Goal: Task Accomplishment & Management: Use online tool/utility

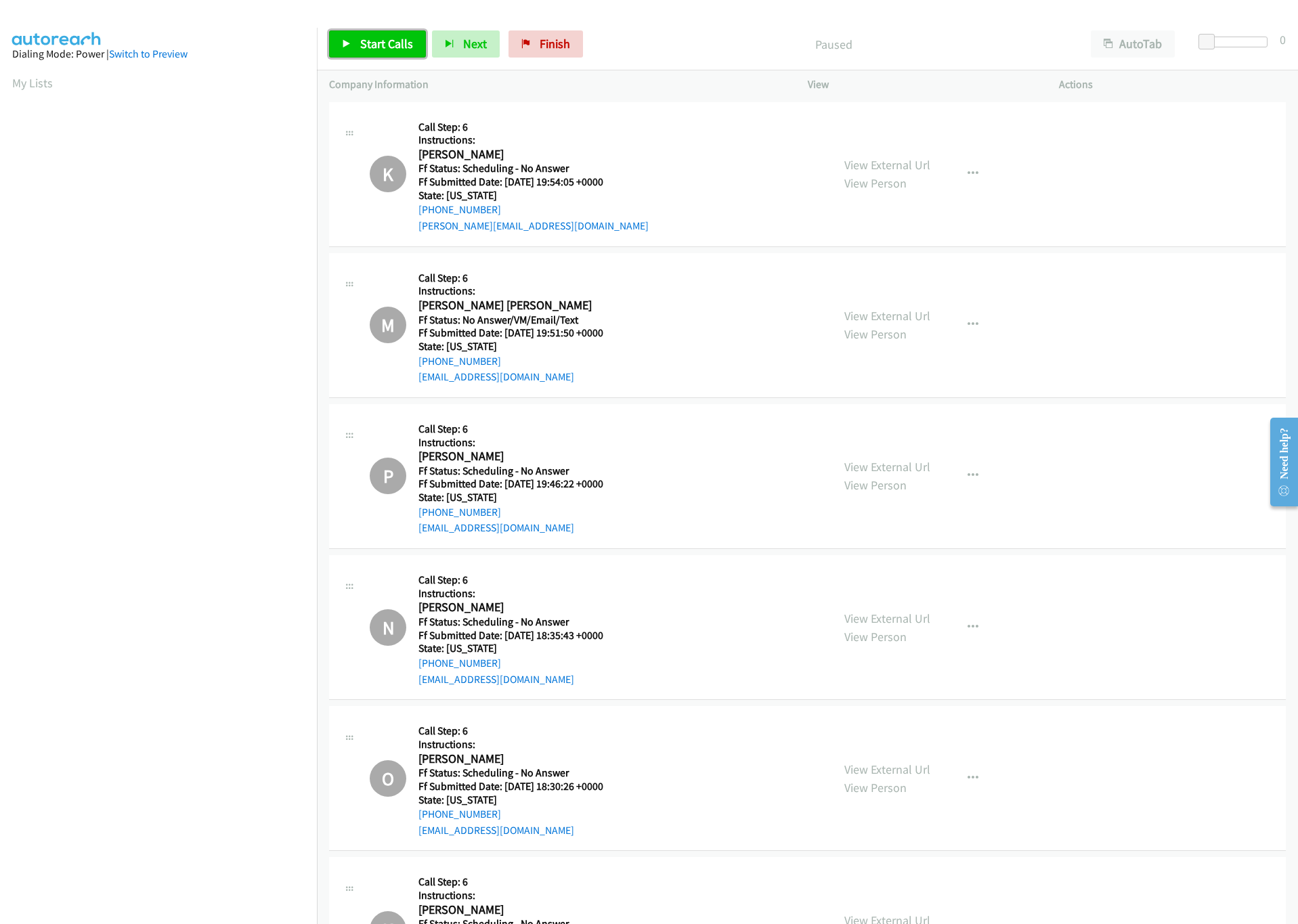
click at [371, 41] on span "Start Calls" at bounding box center [386, 43] width 52 height 16
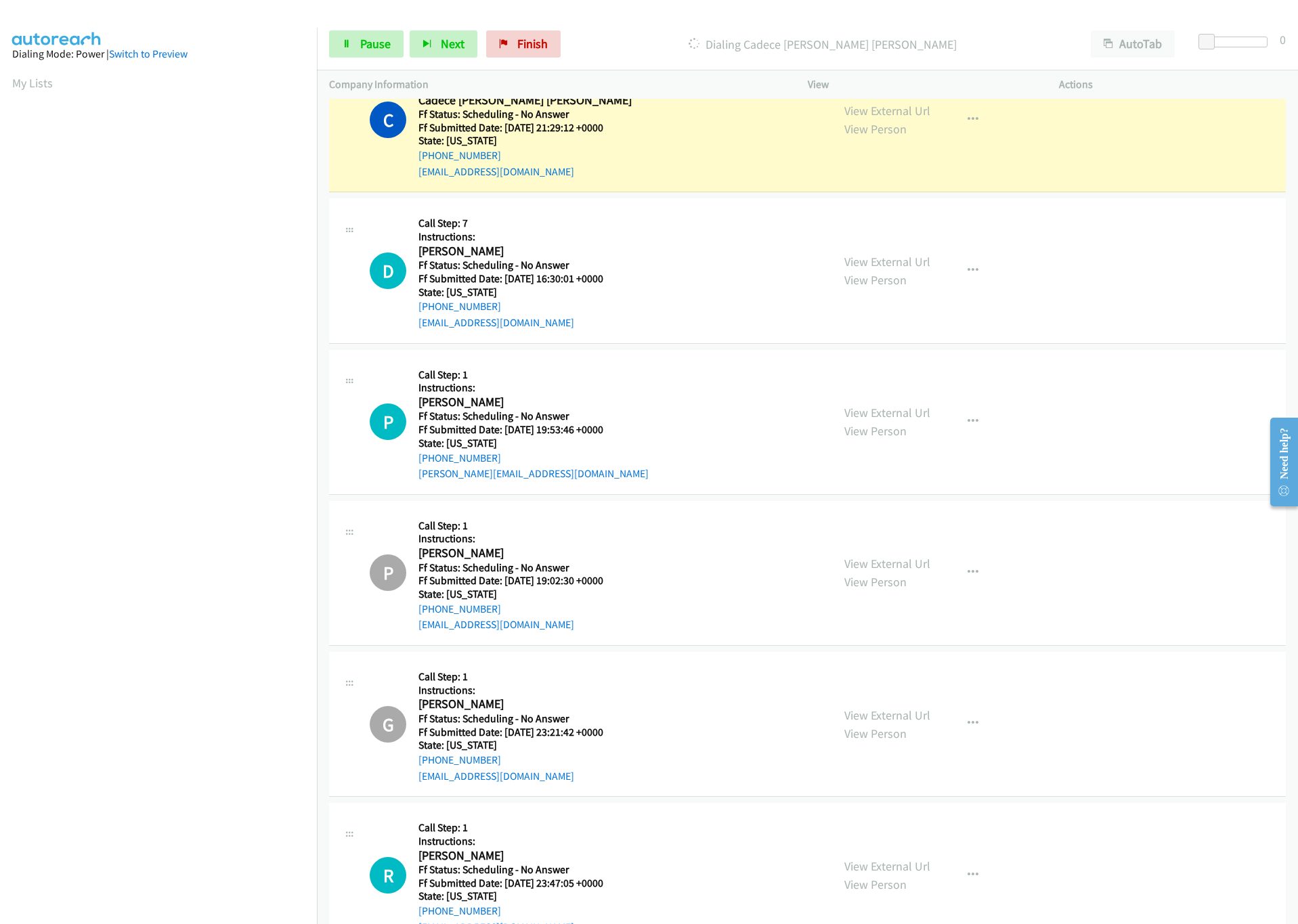
scroll to position [1422, 0]
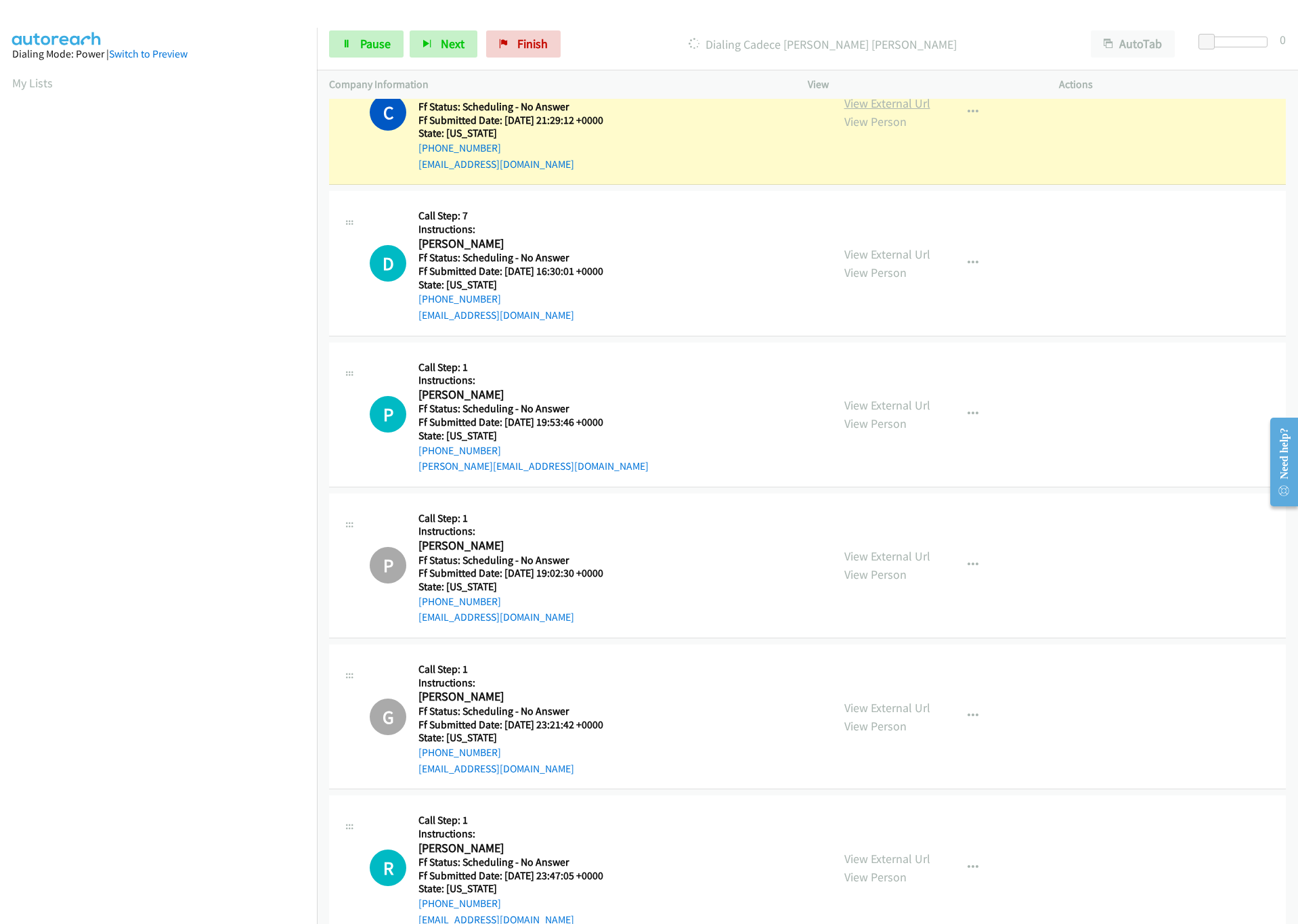
click at [854, 104] on link "View External Url" at bounding box center [887, 102] width 86 height 16
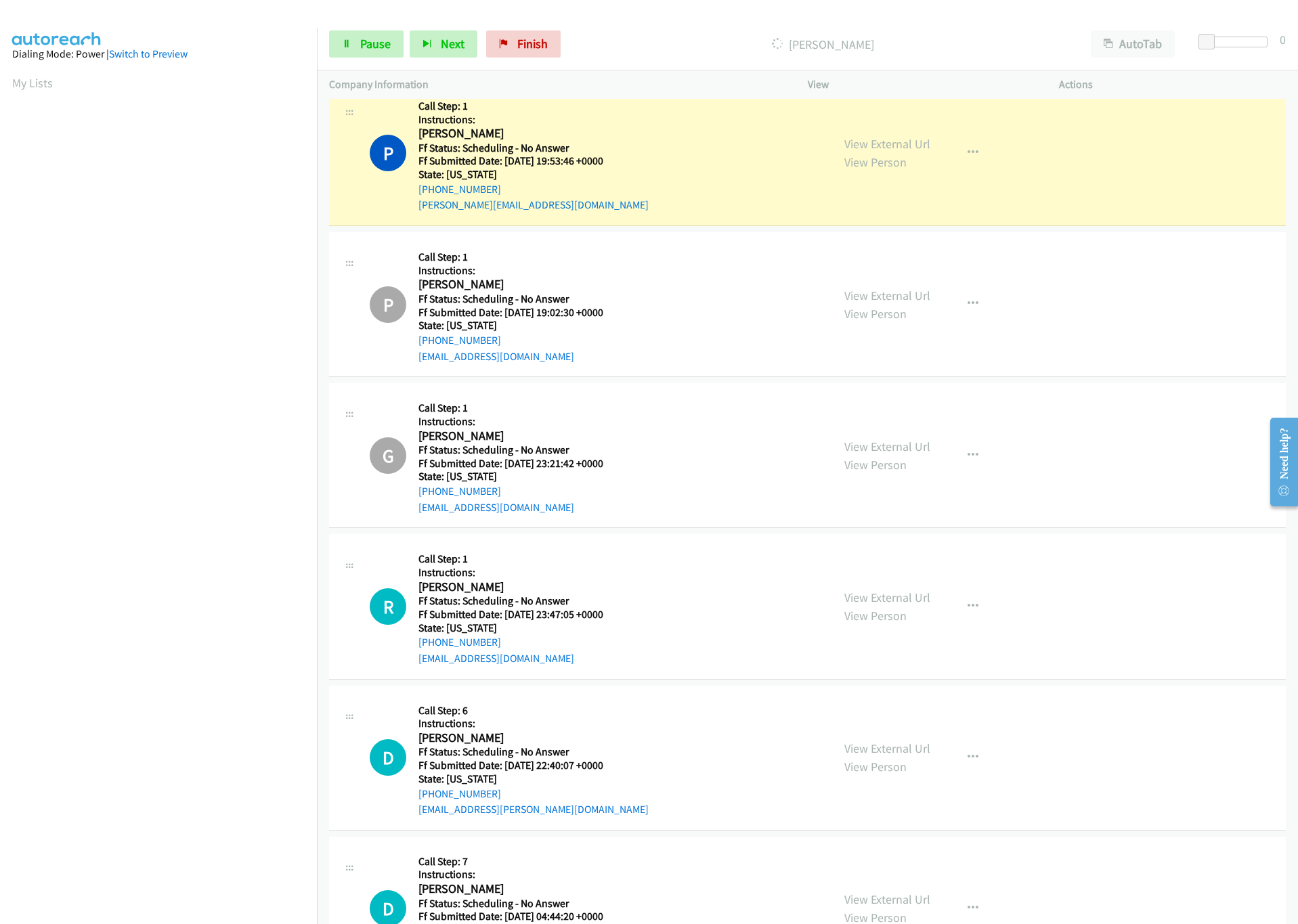
scroll to position [1741, 0]
click at [878, 147] on link "View External Url" at bounding box center [887, 143] width 86 height 16
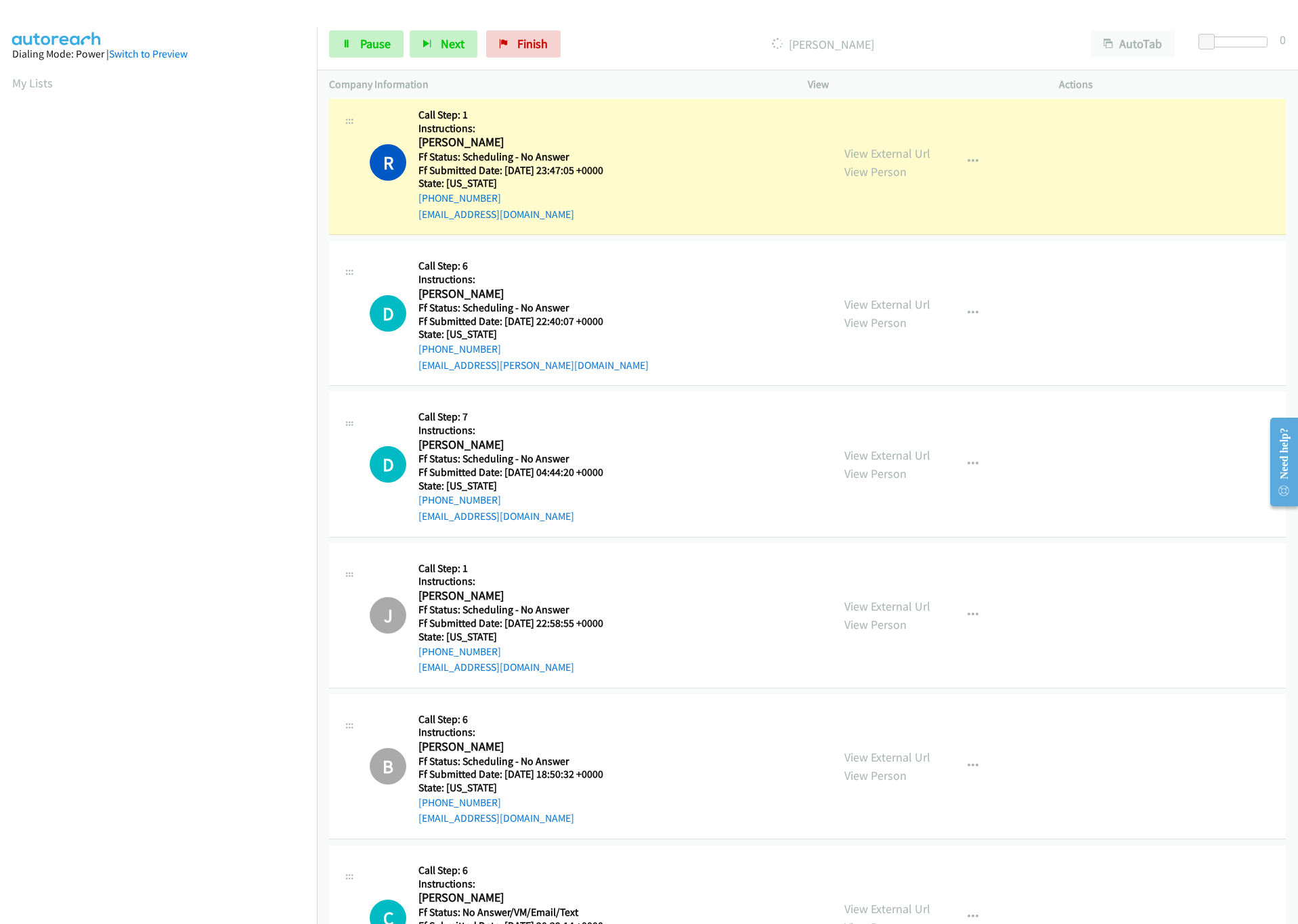
scroll to position [2249, 0]
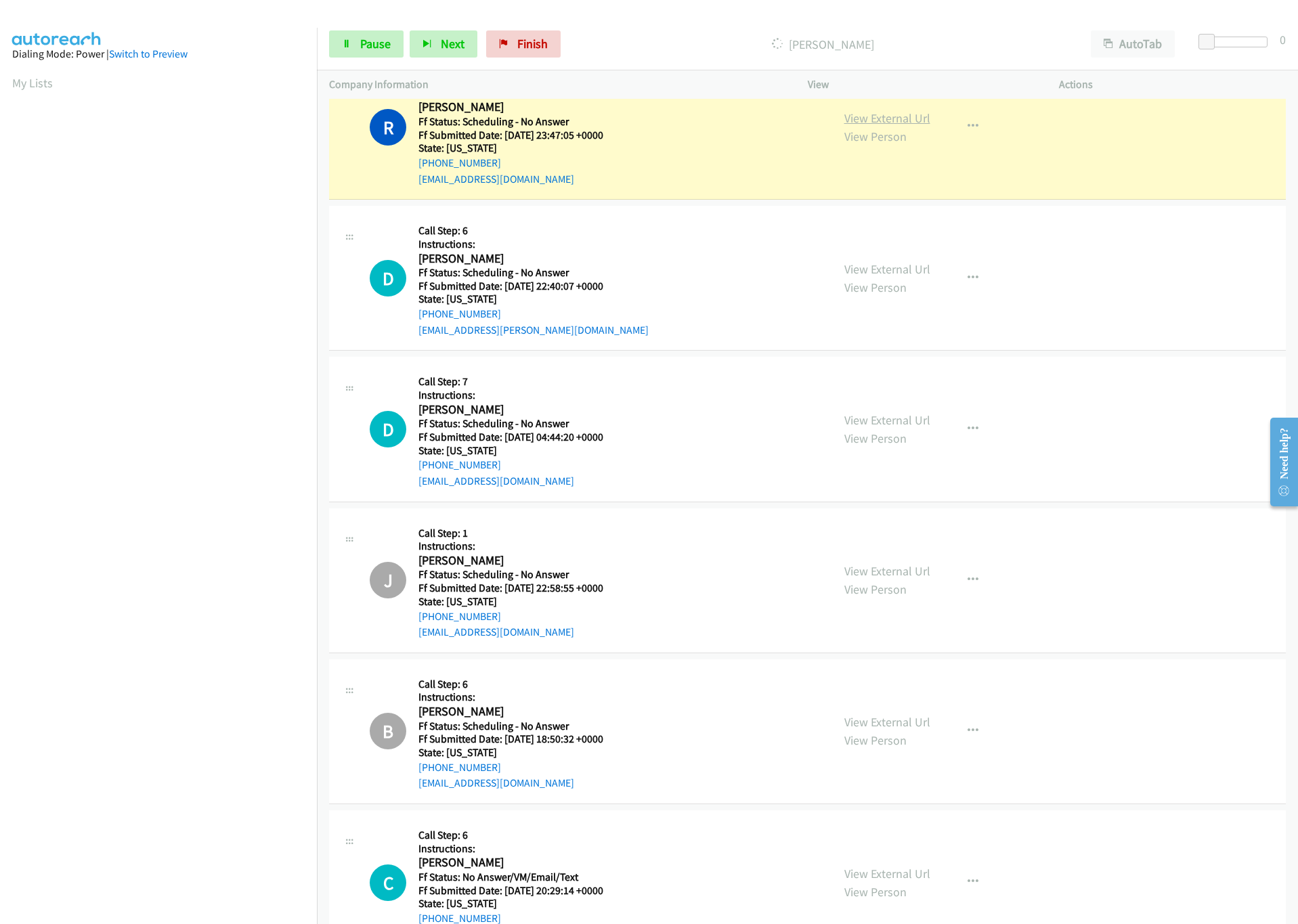
click at [865, 122] on link "View External Url" at bounding box center [887, 118] width 86 height 16
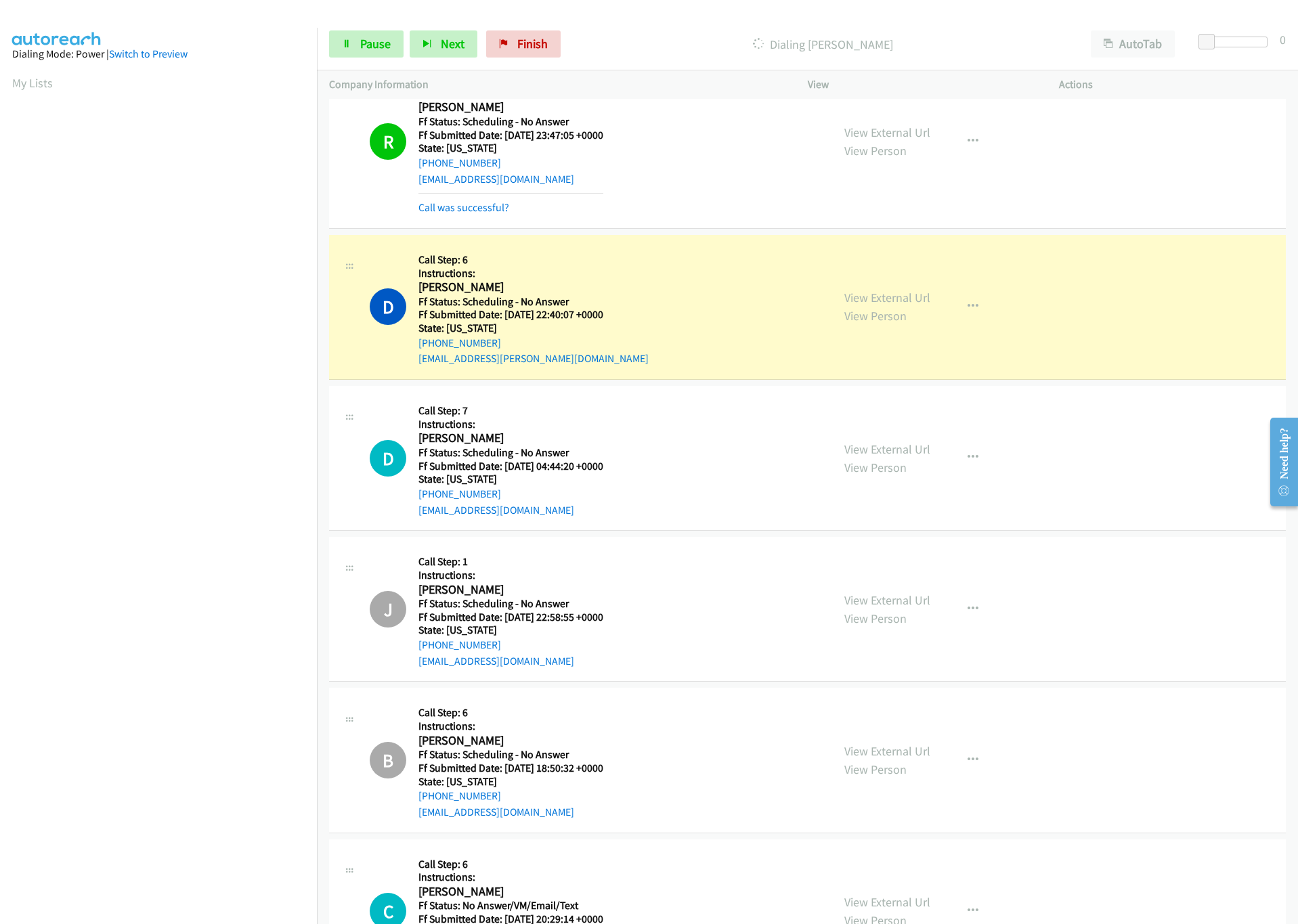
click at [230, 748] on section at bounding box center [158, 428] width 293 height 648
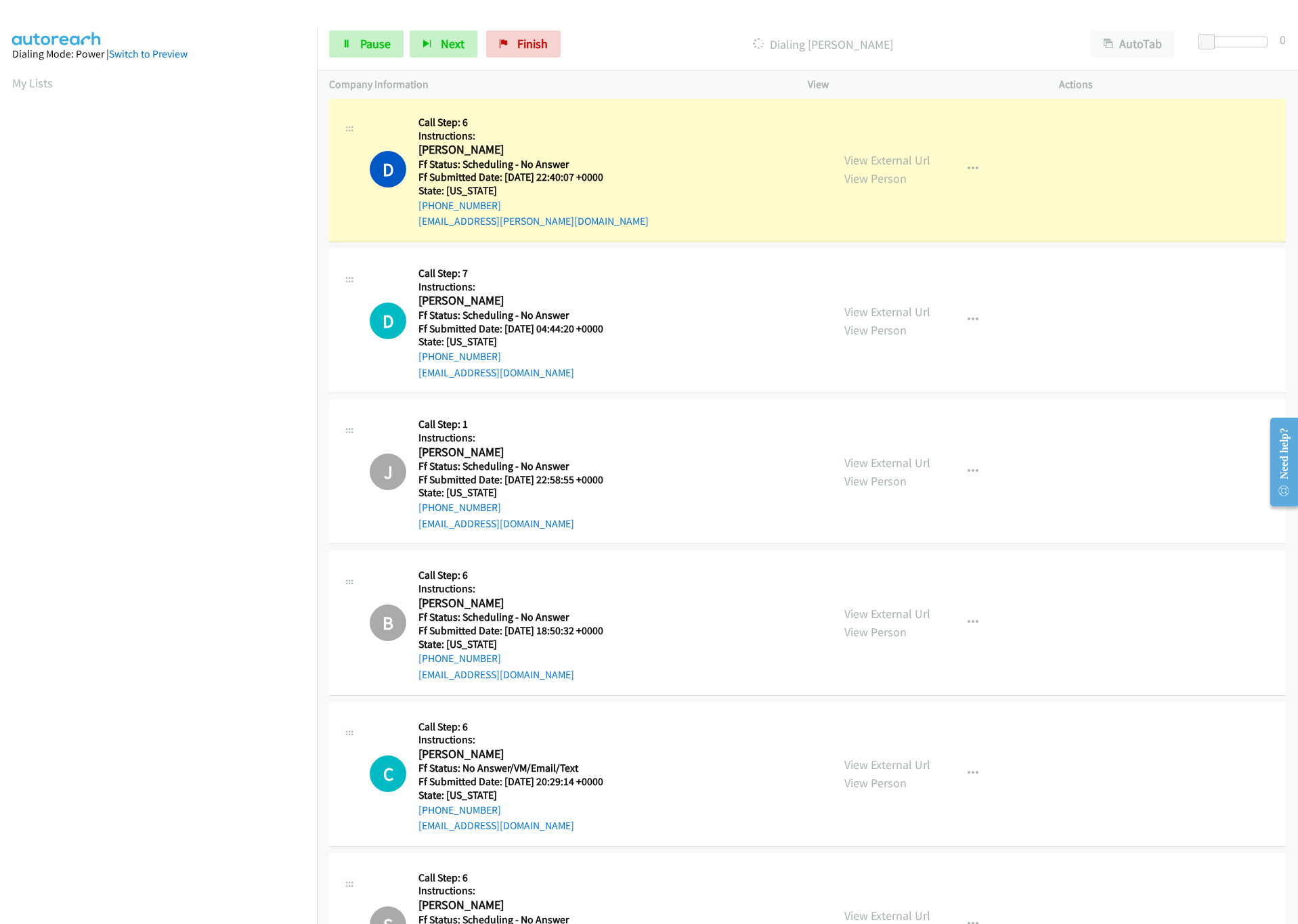
scroll to position [2351, 0]
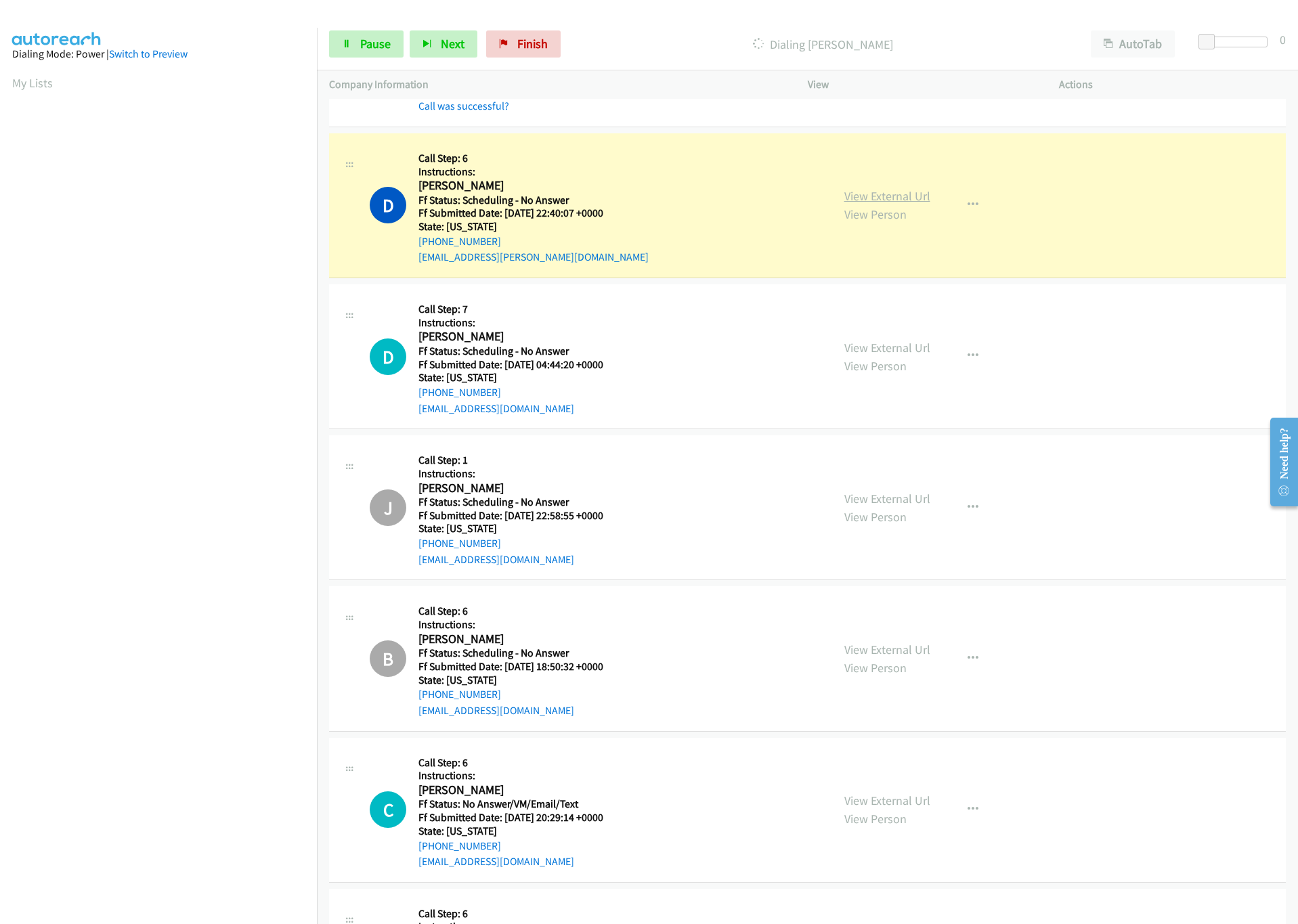
click at [891, 198] on link "View External Url" at bounding box center [887, 196] width 86 height 16
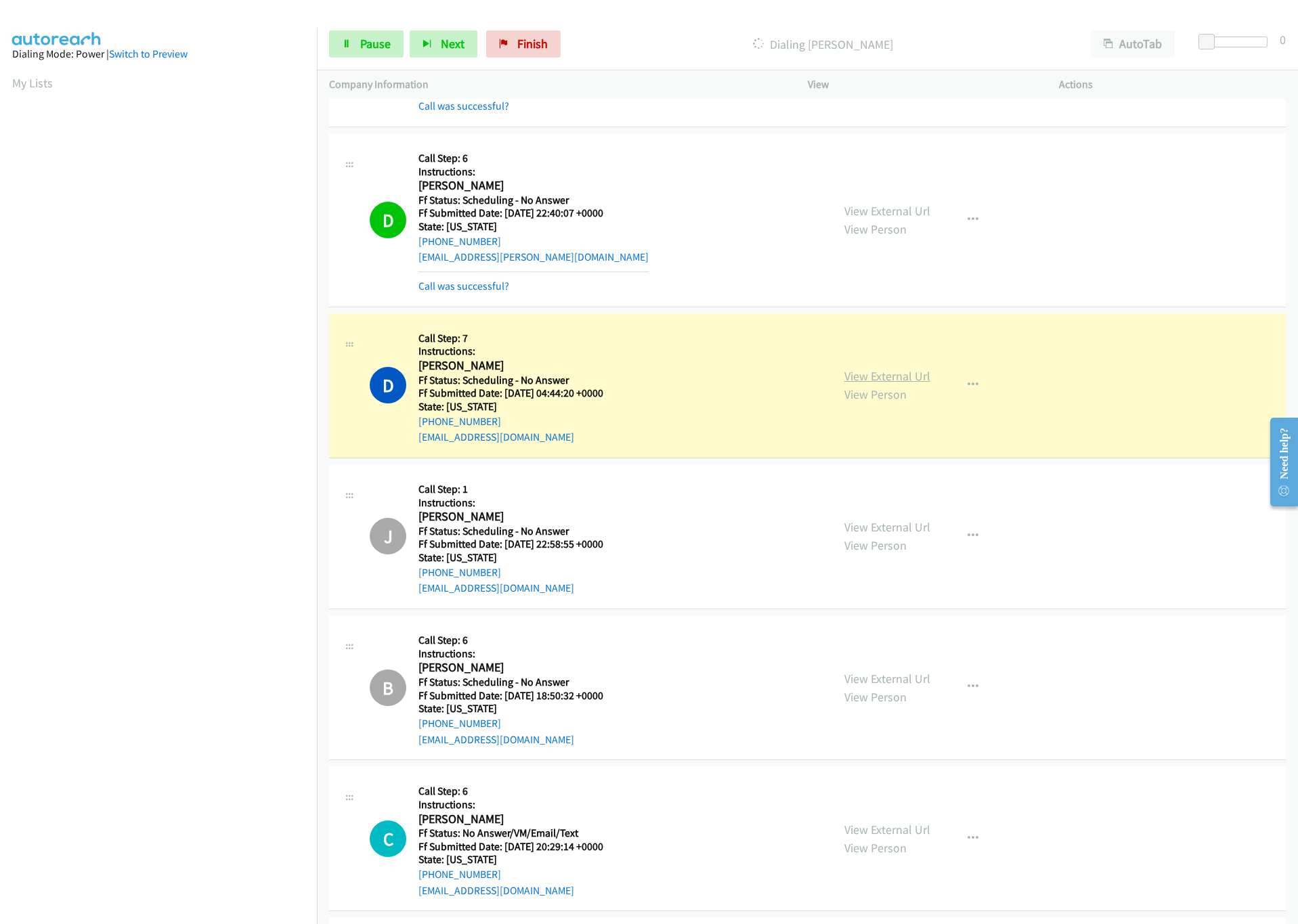
click at [865, 384] on link "View External Url" at bounding box center [887, 376] width 86 height 16
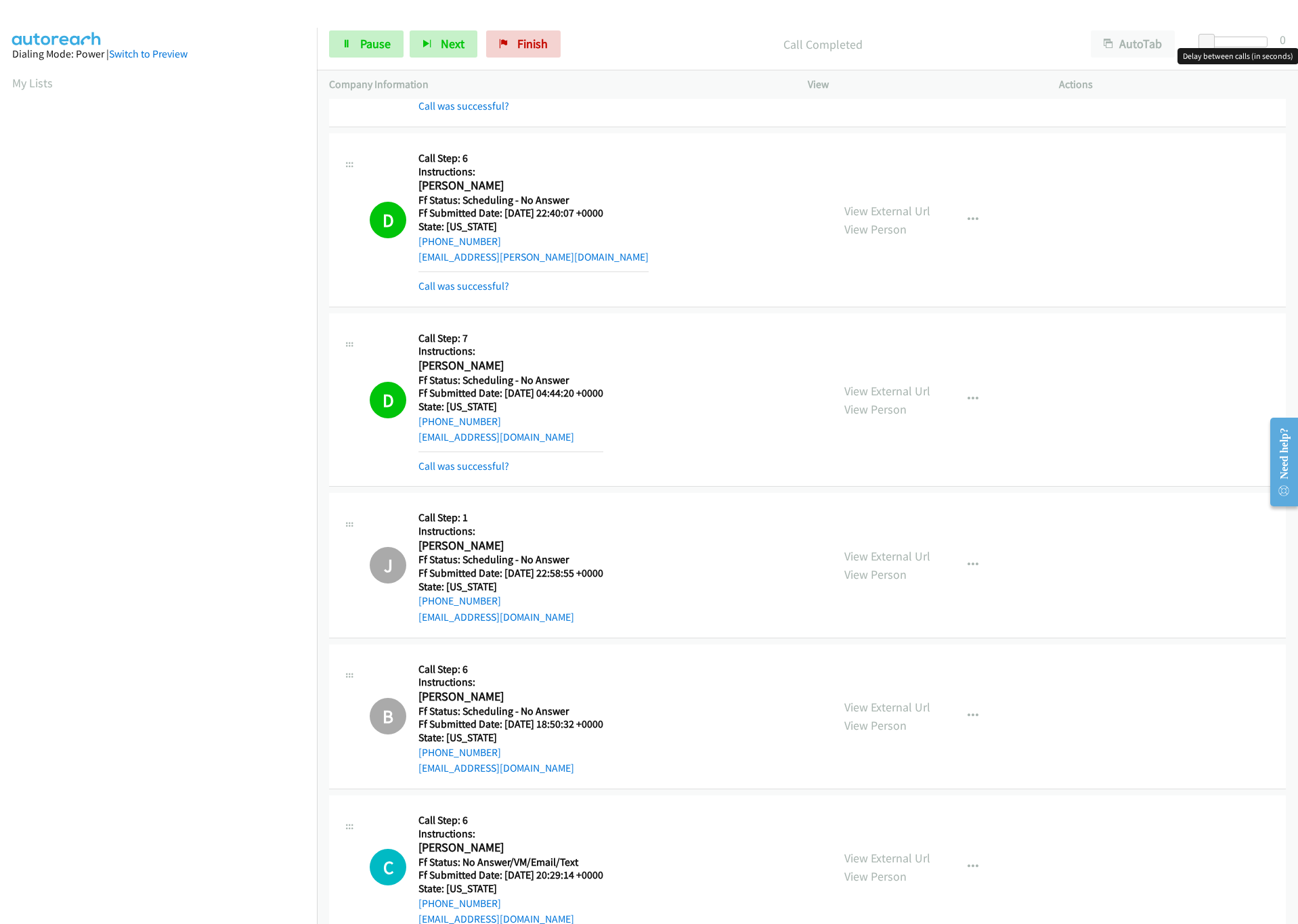
click at [1227, 44] on div at bounding box center [1237, 42] width 62 height 11
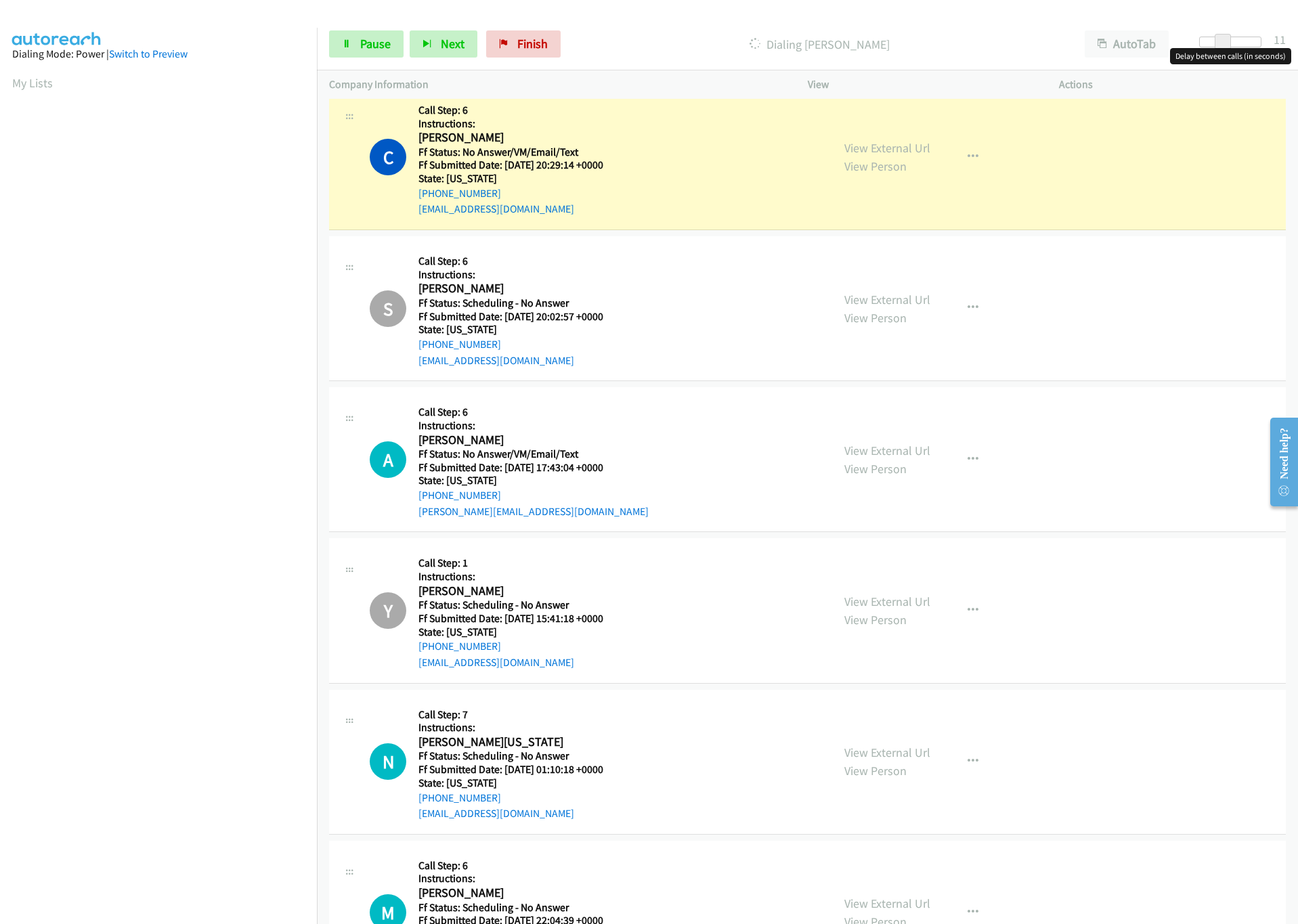
scroll to position [3061, 0]
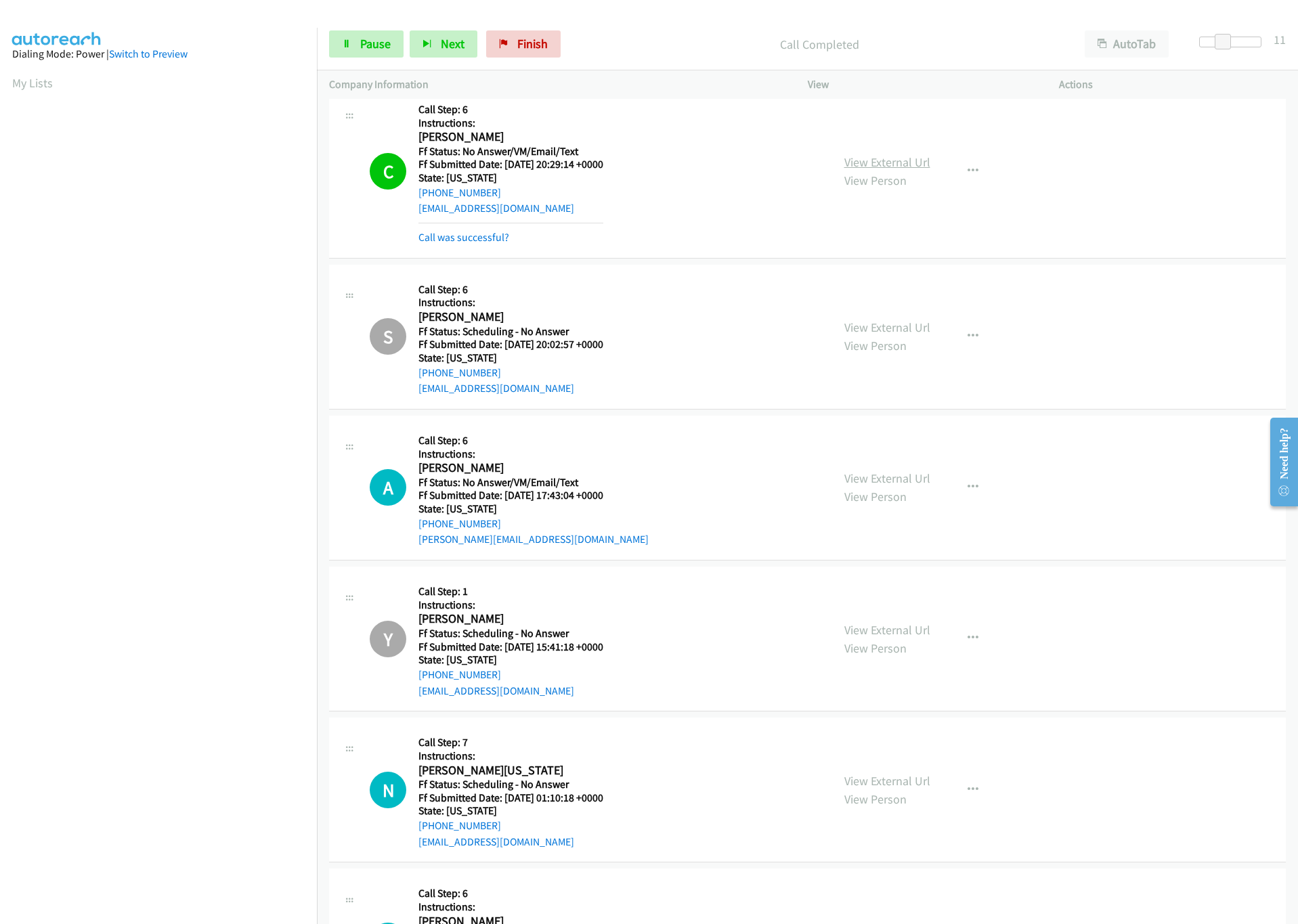
click at [904, 166] on link "View External Url" at bounding box center [887, 162] width 86 height 16
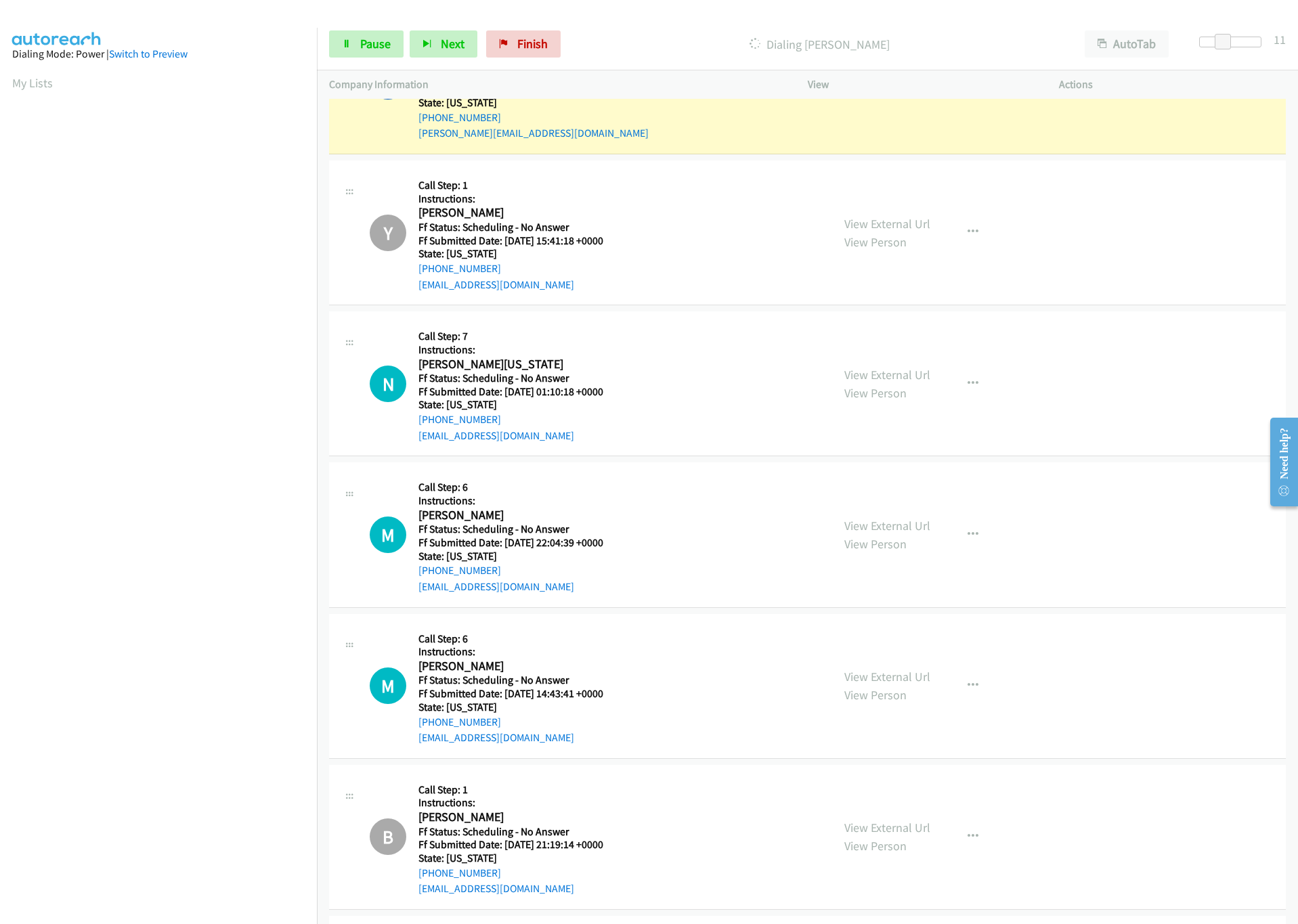
scroll to position [3366, 0]
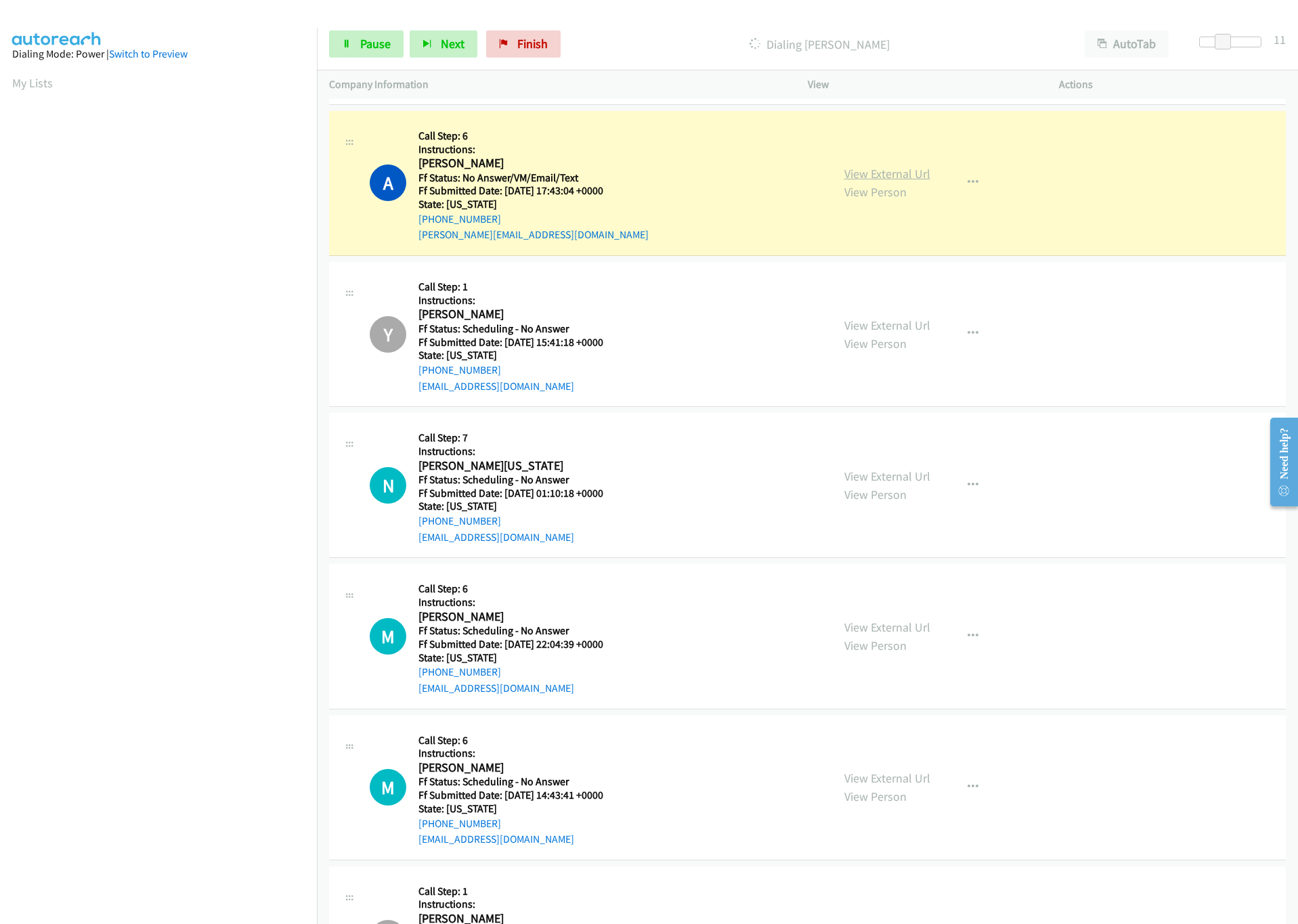
click at [890, 181] on link "View External Url" at bounding box center [887, 173] width 86 height 16
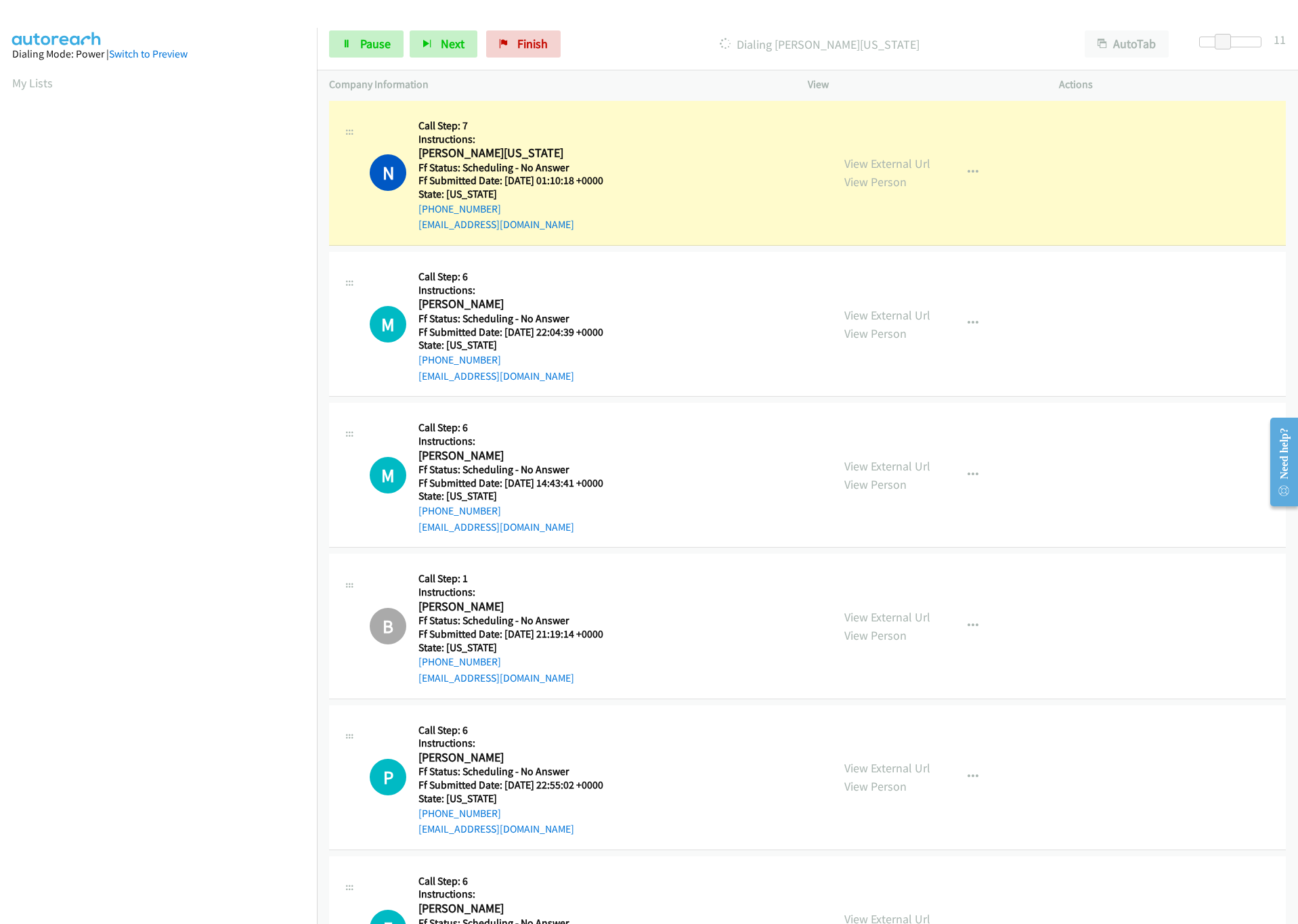
scroll to position [3671, 0]
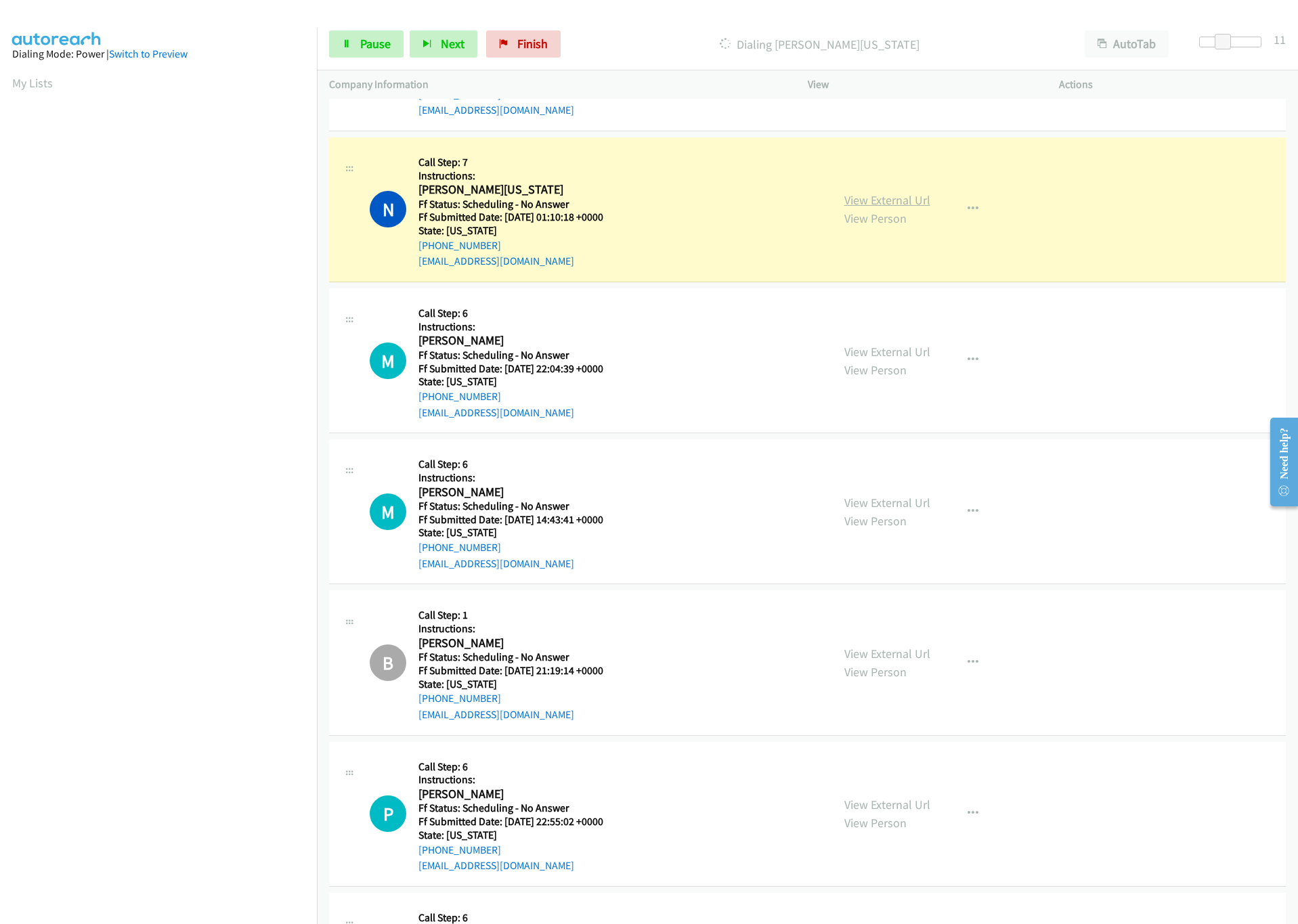
click at [878, 207] on link "View External Url" at bounding box center [887, 199] width 86 height 16
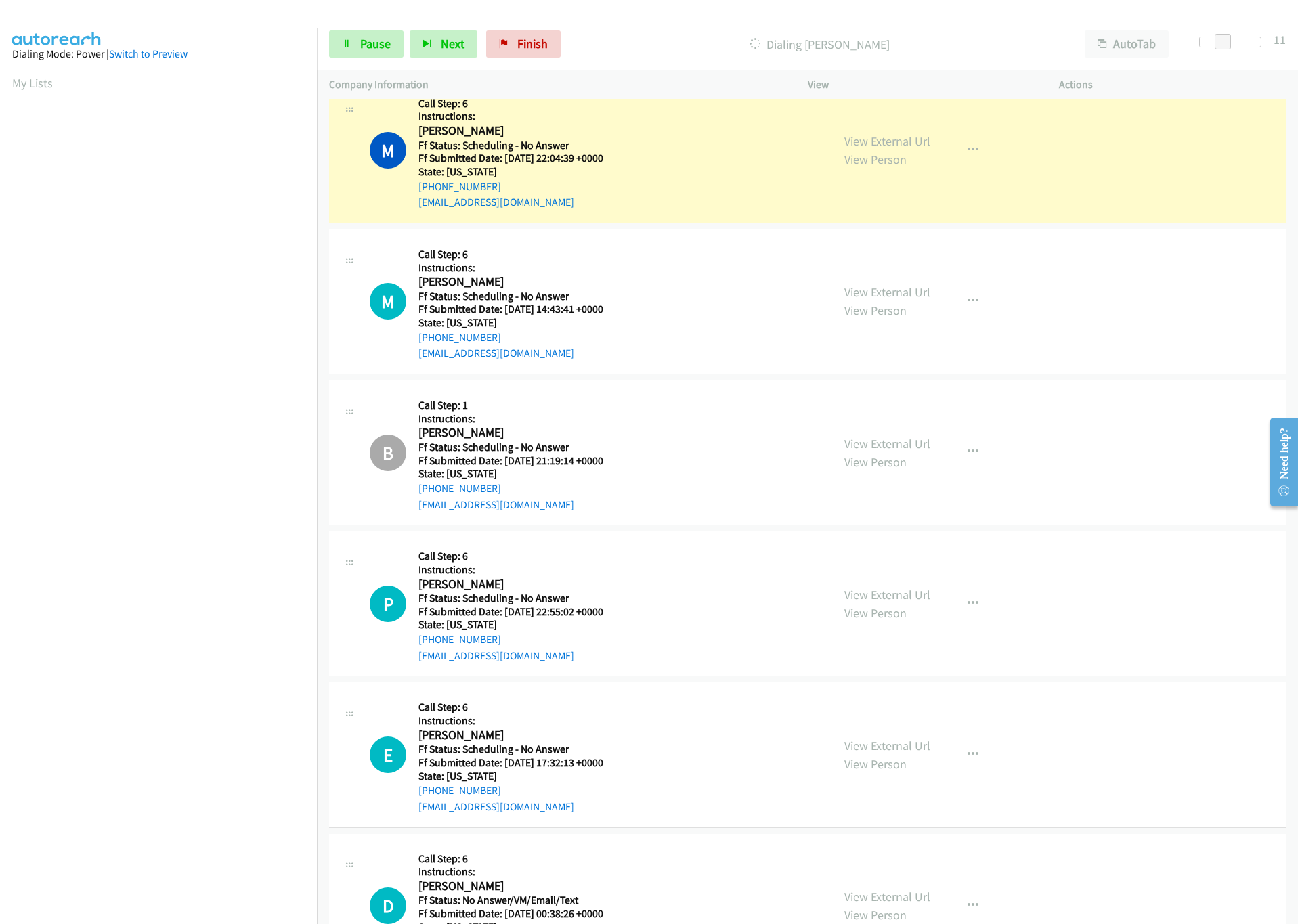
scroll to position [3874, 0]
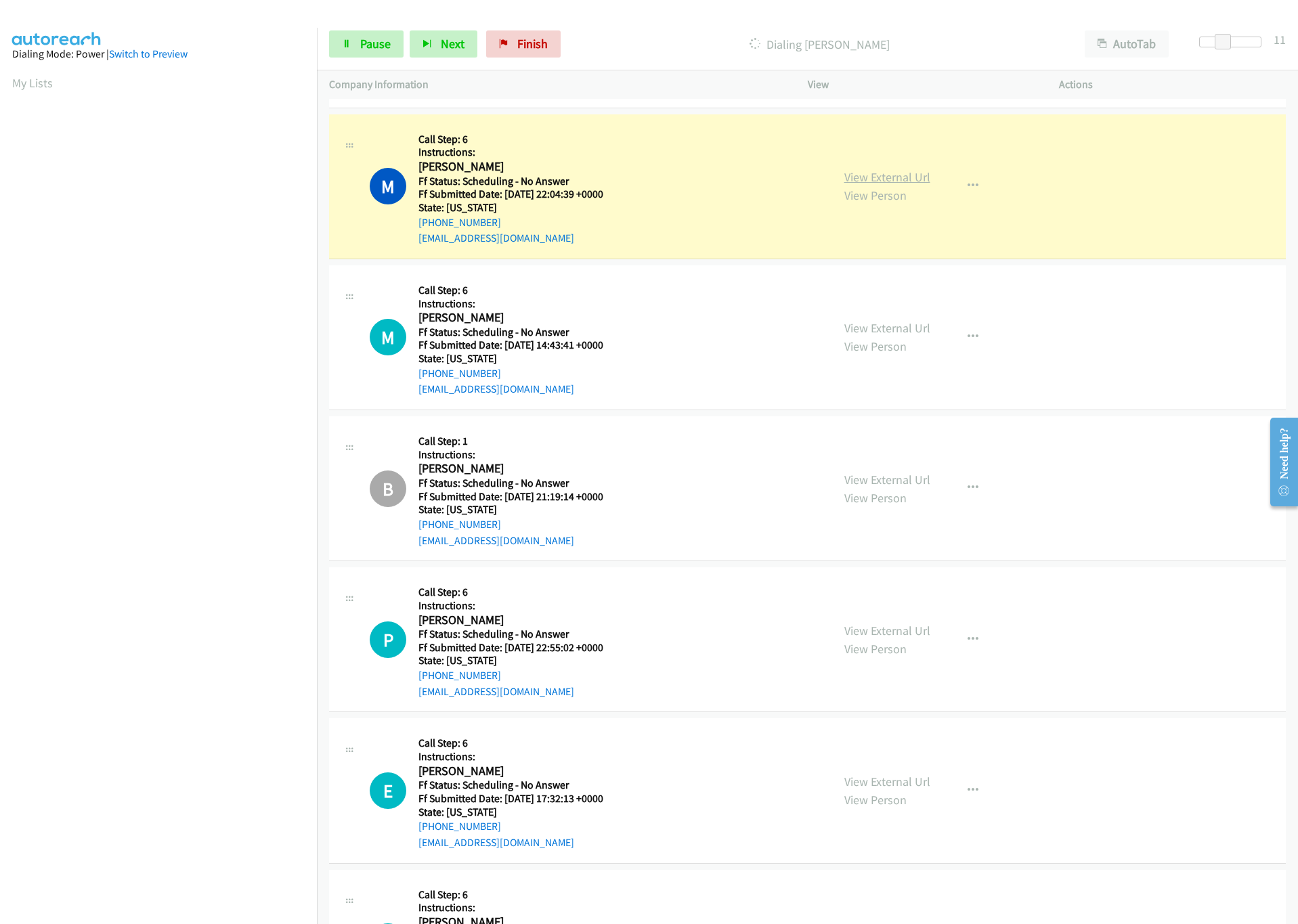
click at [908, 183] on link "View External Url" at bounding box center [887, 176] width 86 height 16
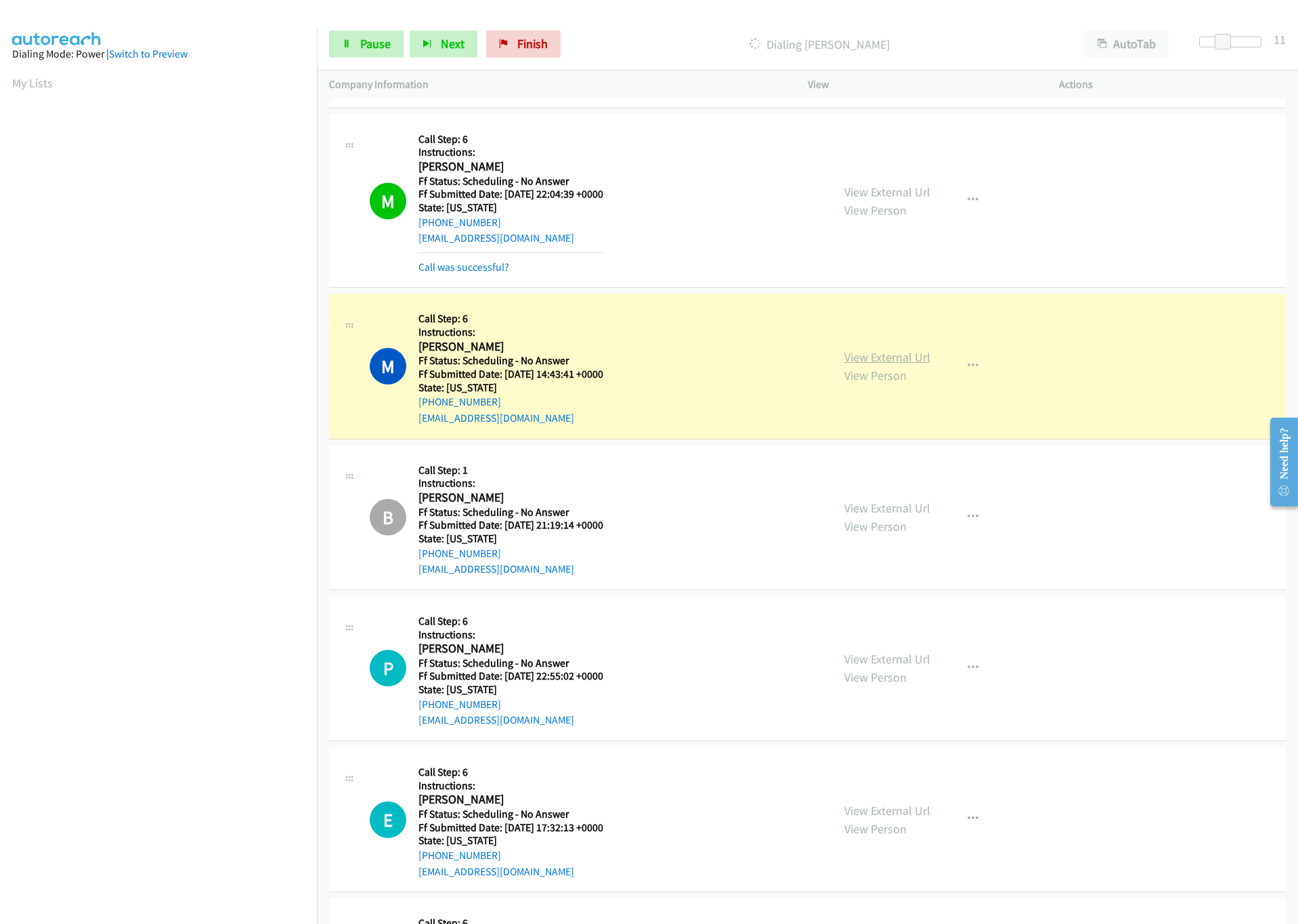
click at [876, 365] on link "View External Url" at bounding box center [887, 357] width 86 height 16
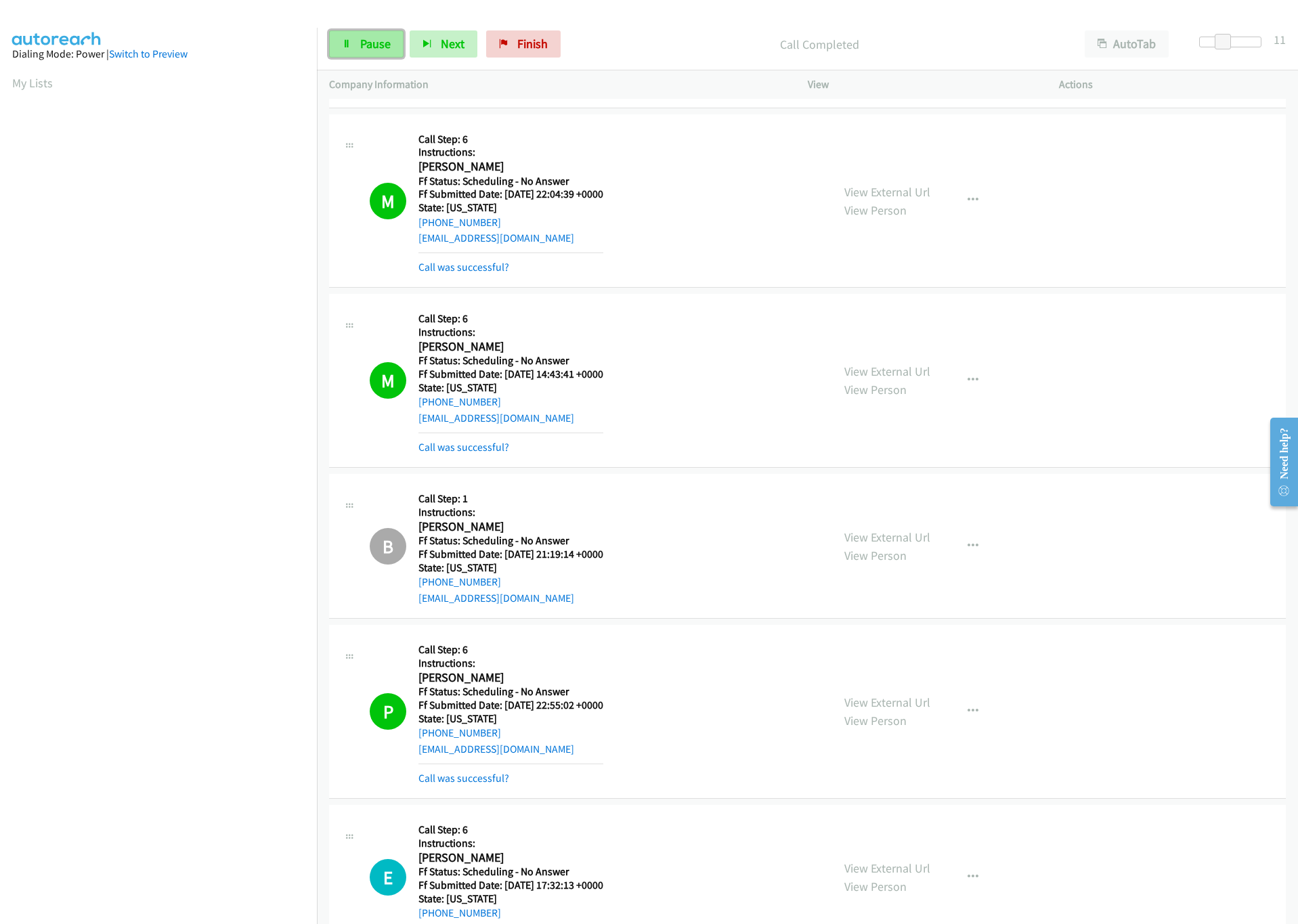
click at [345, 44] on icon at bounding box center [347, 45] width 10 height 10
click at [344, 43] on icon at bounding box center [347, 45] width 10 height 10
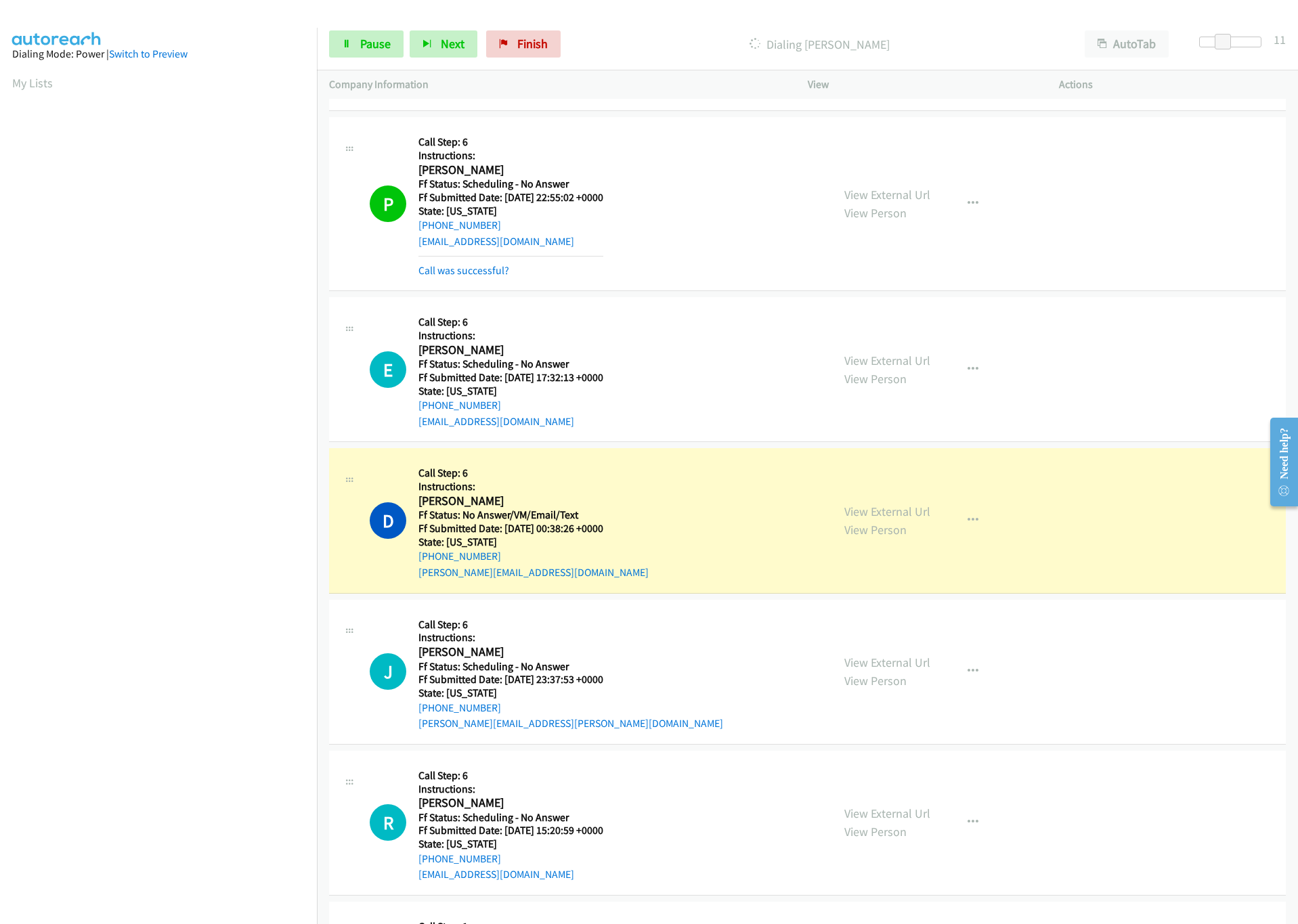
scroll to position [4686, 0]
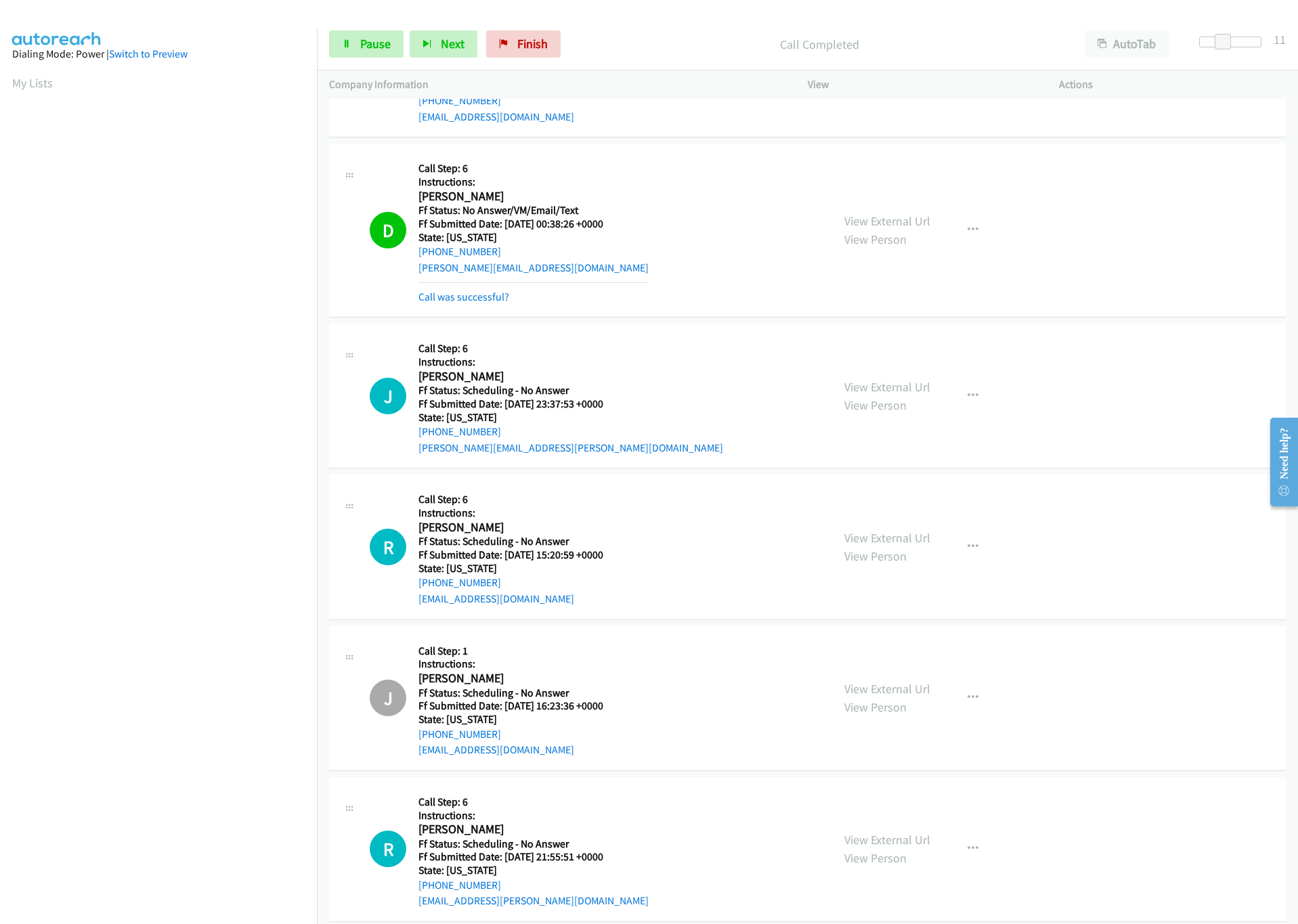
click at [902, 218] on div "View External Url View Person View External Url Email Schedule/Manage Callback …" at bounding box center [963, 230] width 263 height 149
click at [895, 229] on link "View External Url" at bounding box center [887, 221] width 86 height 16
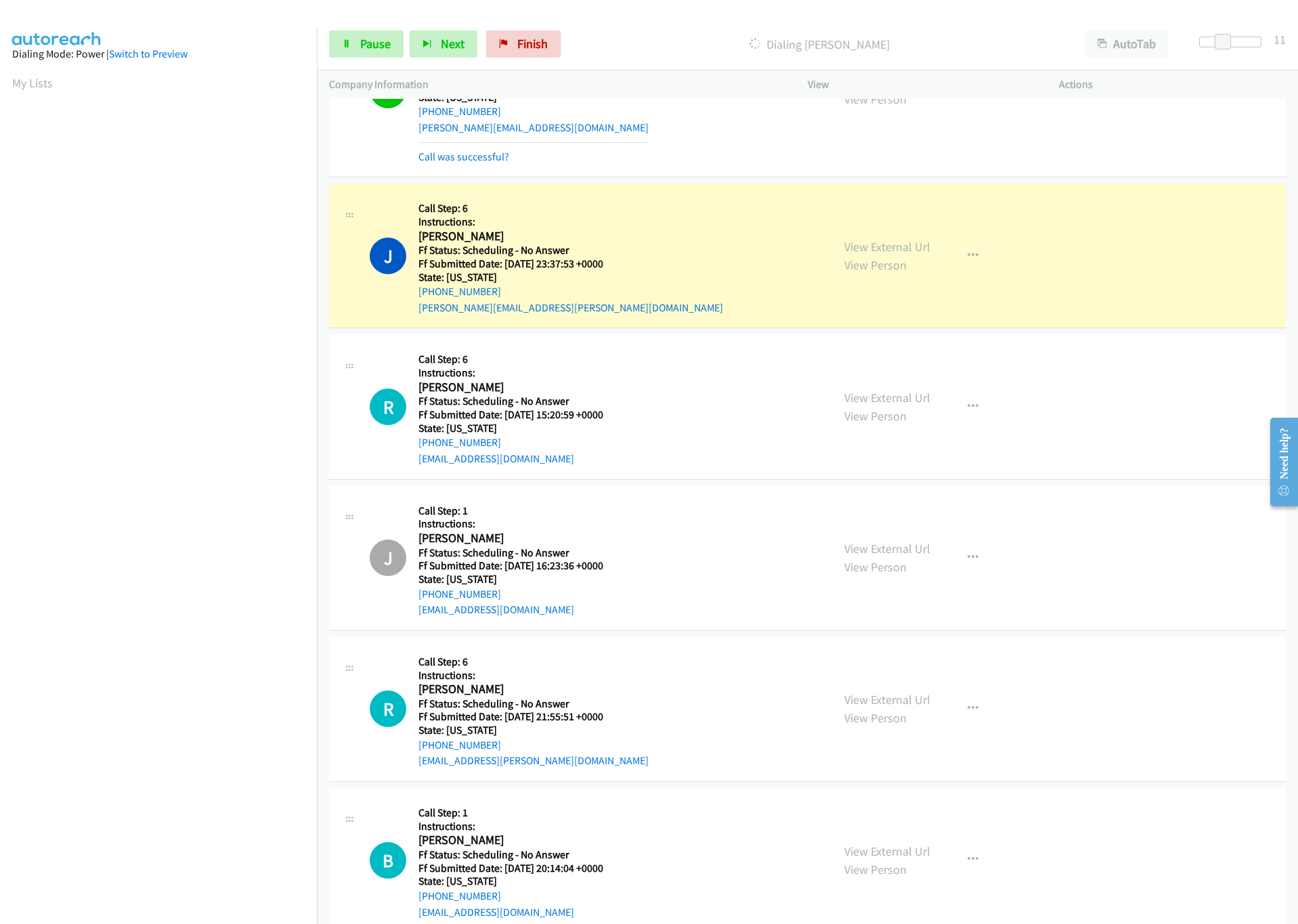
scroll to position [4889, 0]
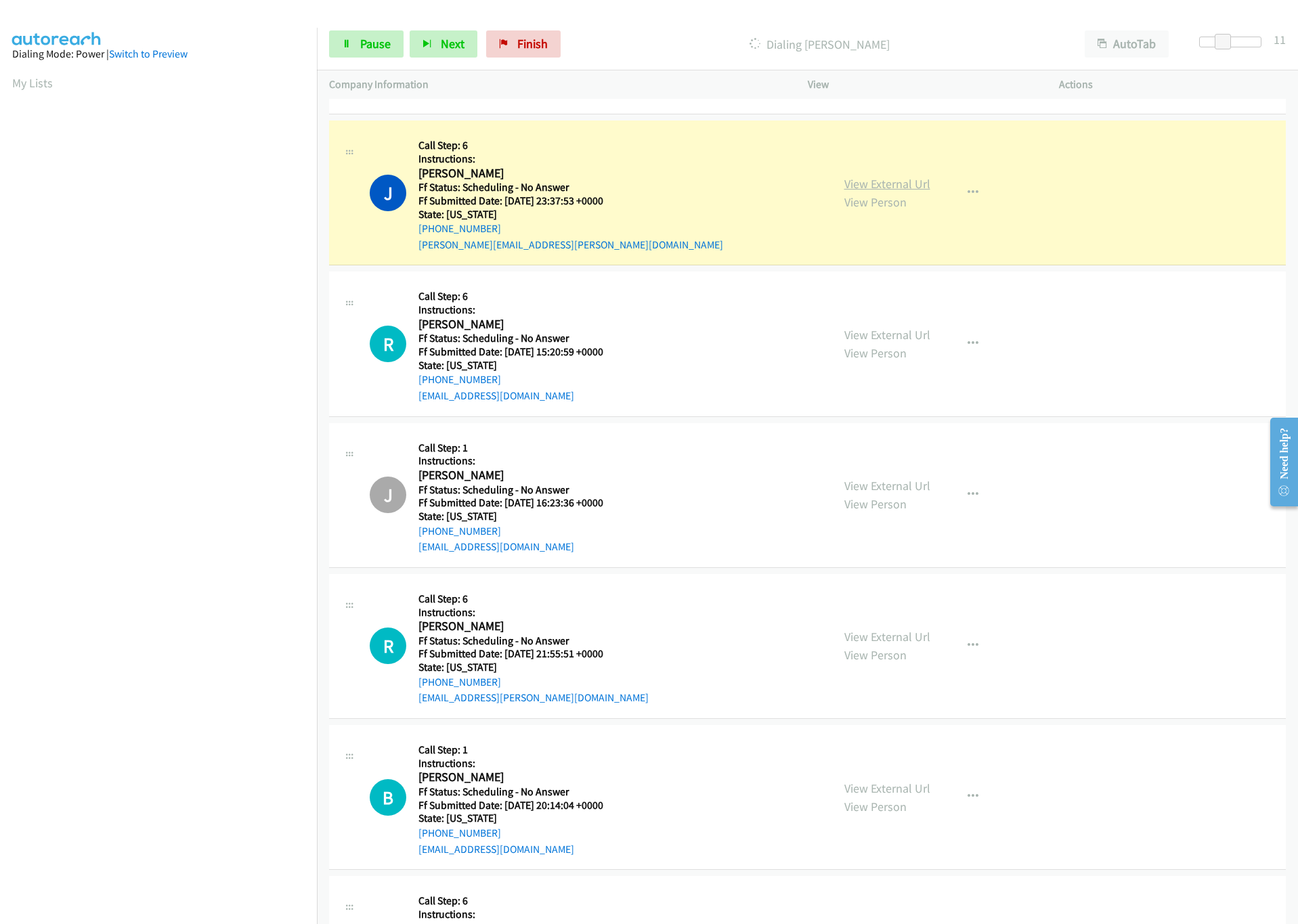
click at [872, 192] on link "View External Url" at bounding box center [887, 184] width 86 height 16
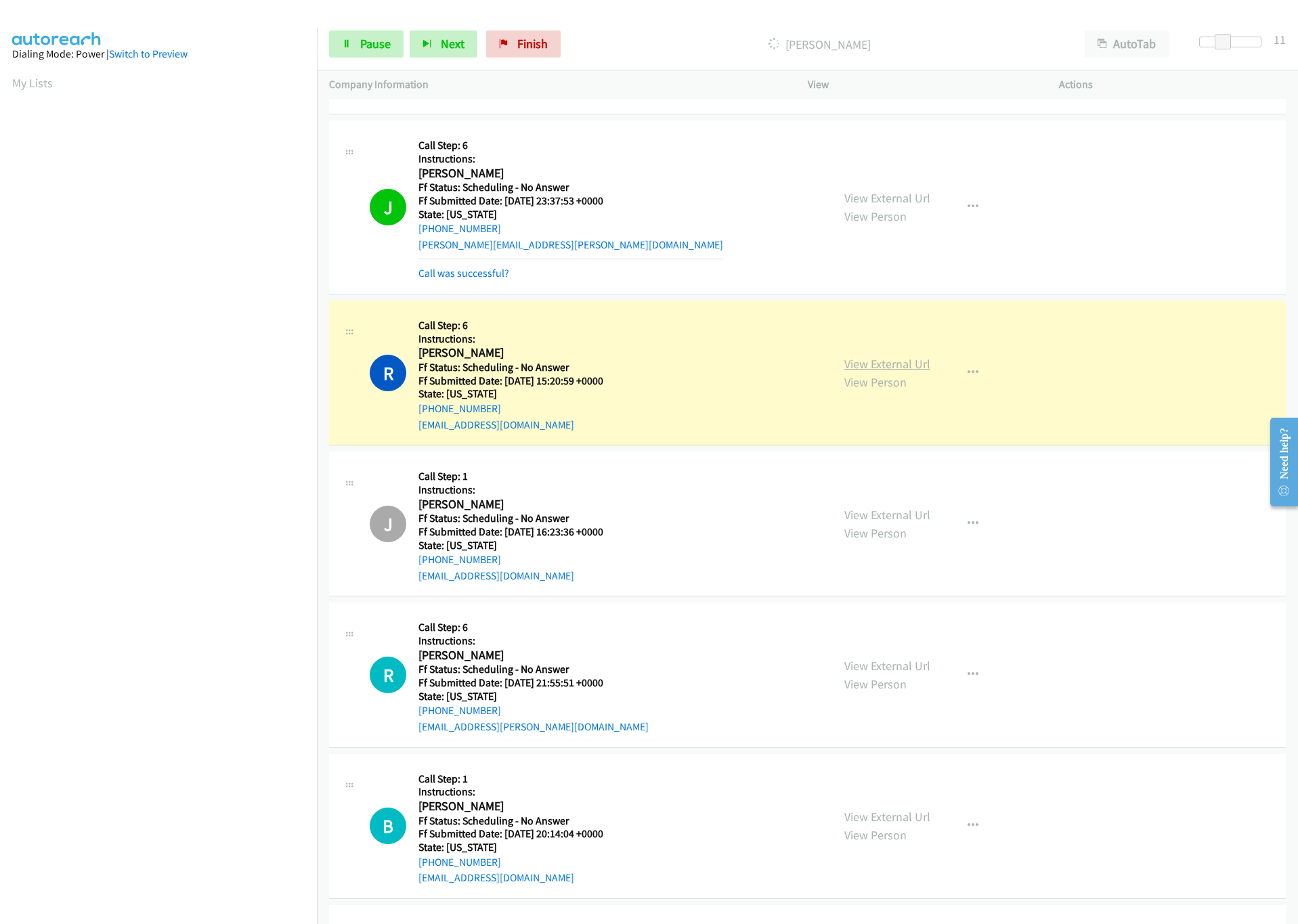
click at [886, 371] on link "View External Url" at bounding box center [887, 363] width 86 height 16
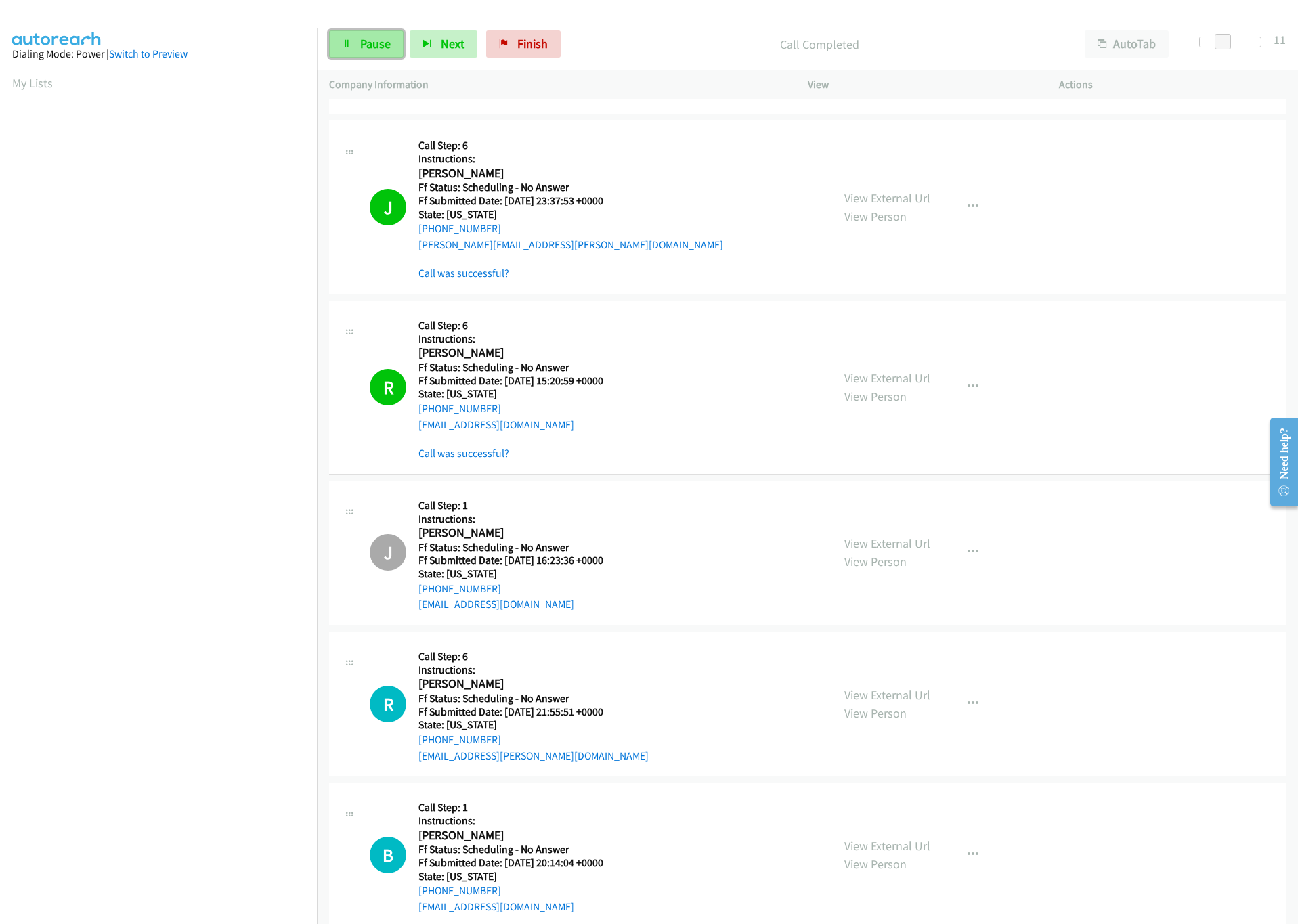
click at [366, 45] on span "Pause" at bounding box center [375, 43] width 30 height 16
click at [362, 51] on span "Start Calls" at bounding box center [386, 43] width 52 height 16
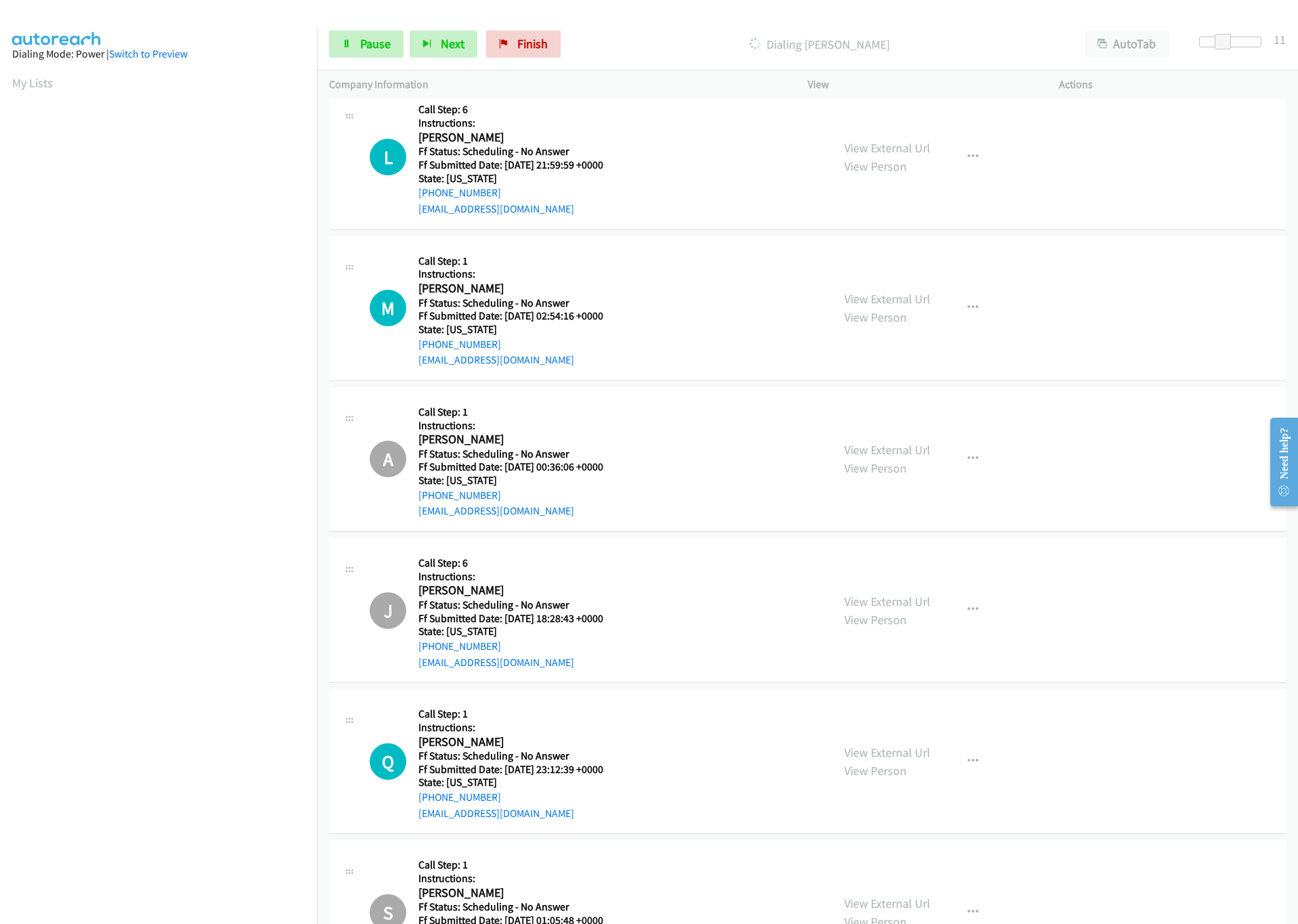
scroll to position [5600, 0]
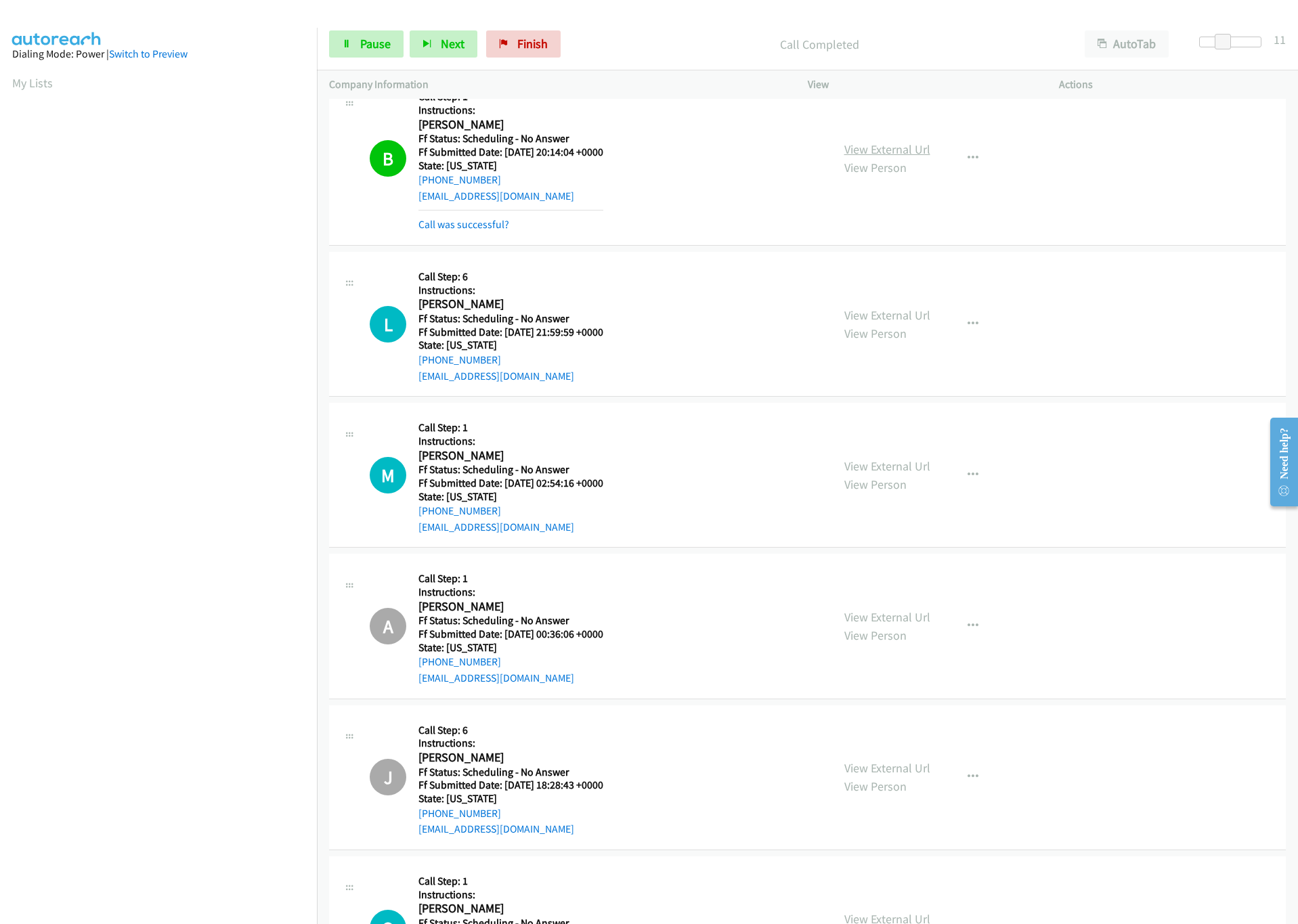
click at [908, 147] on div "View External Url View Person View External Url Email Schedule/Manage Callback …" at bounding box center [963, 158] width 263 height 149
click at [907, 157] on link "View External Url" at bounding box center [887, 149] width 86 height 16
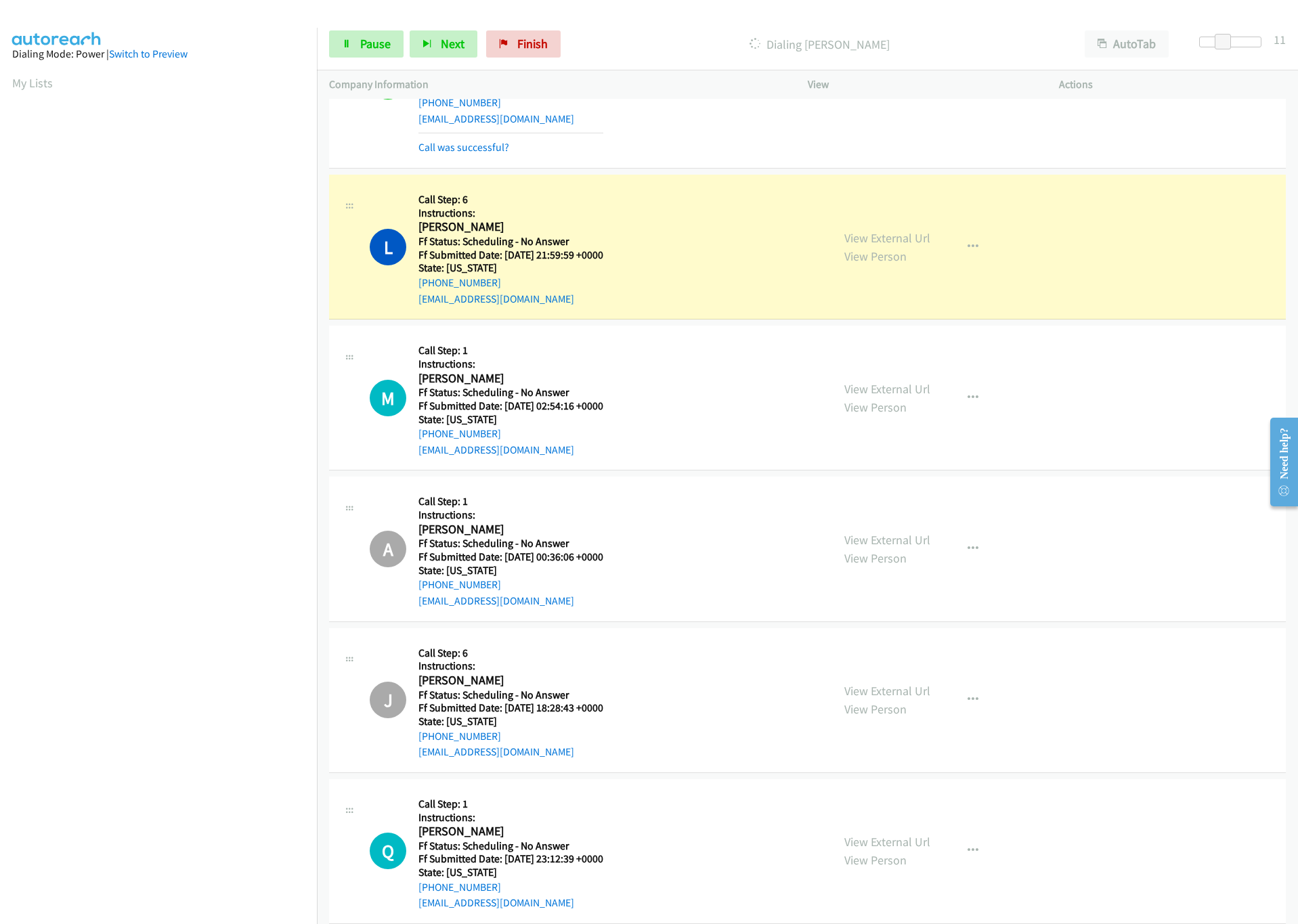
scroll to position [5803, 0]
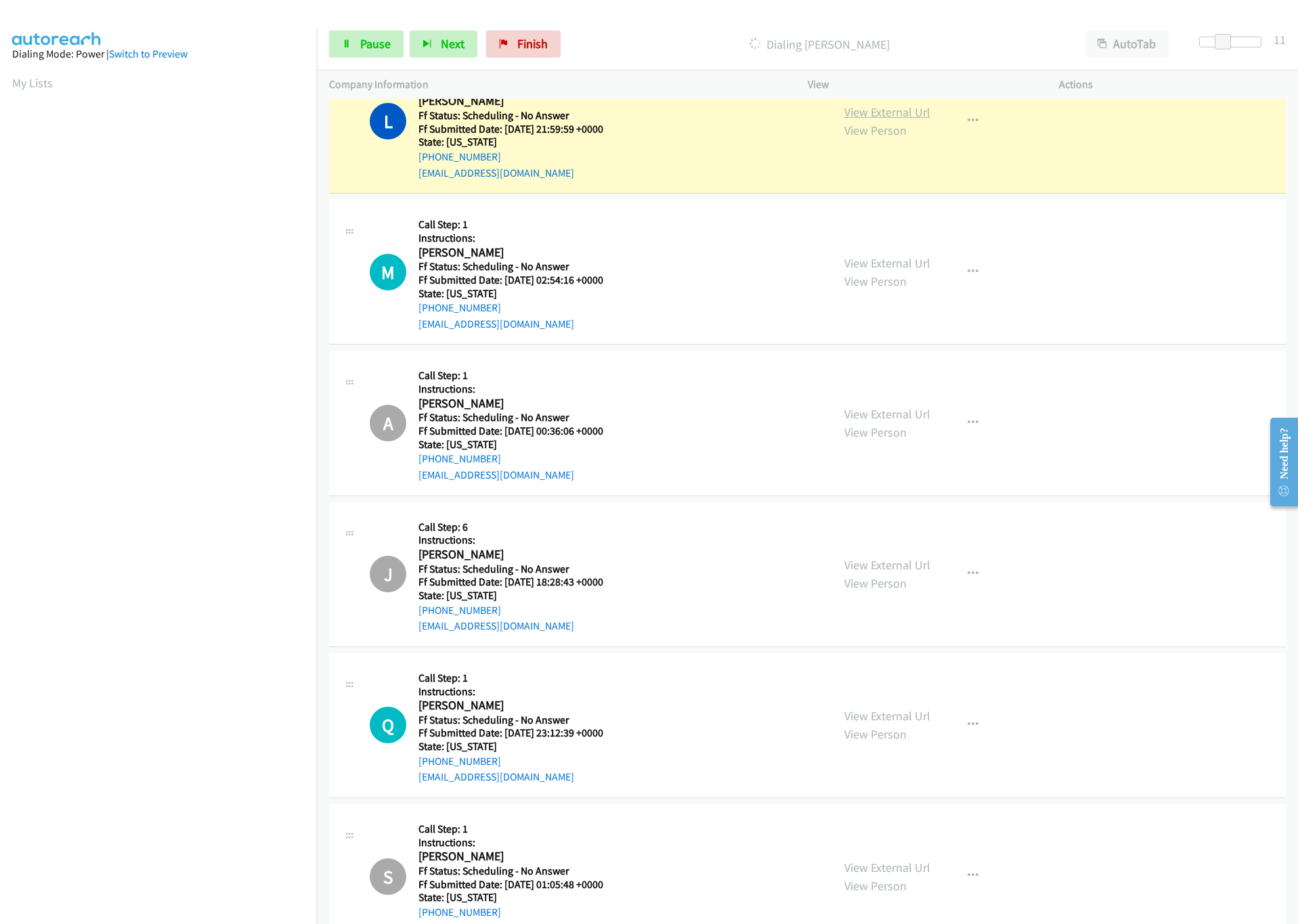
click at [909, 120] on link "View External Url" at bounding box center [887, 112] width 86 height 16
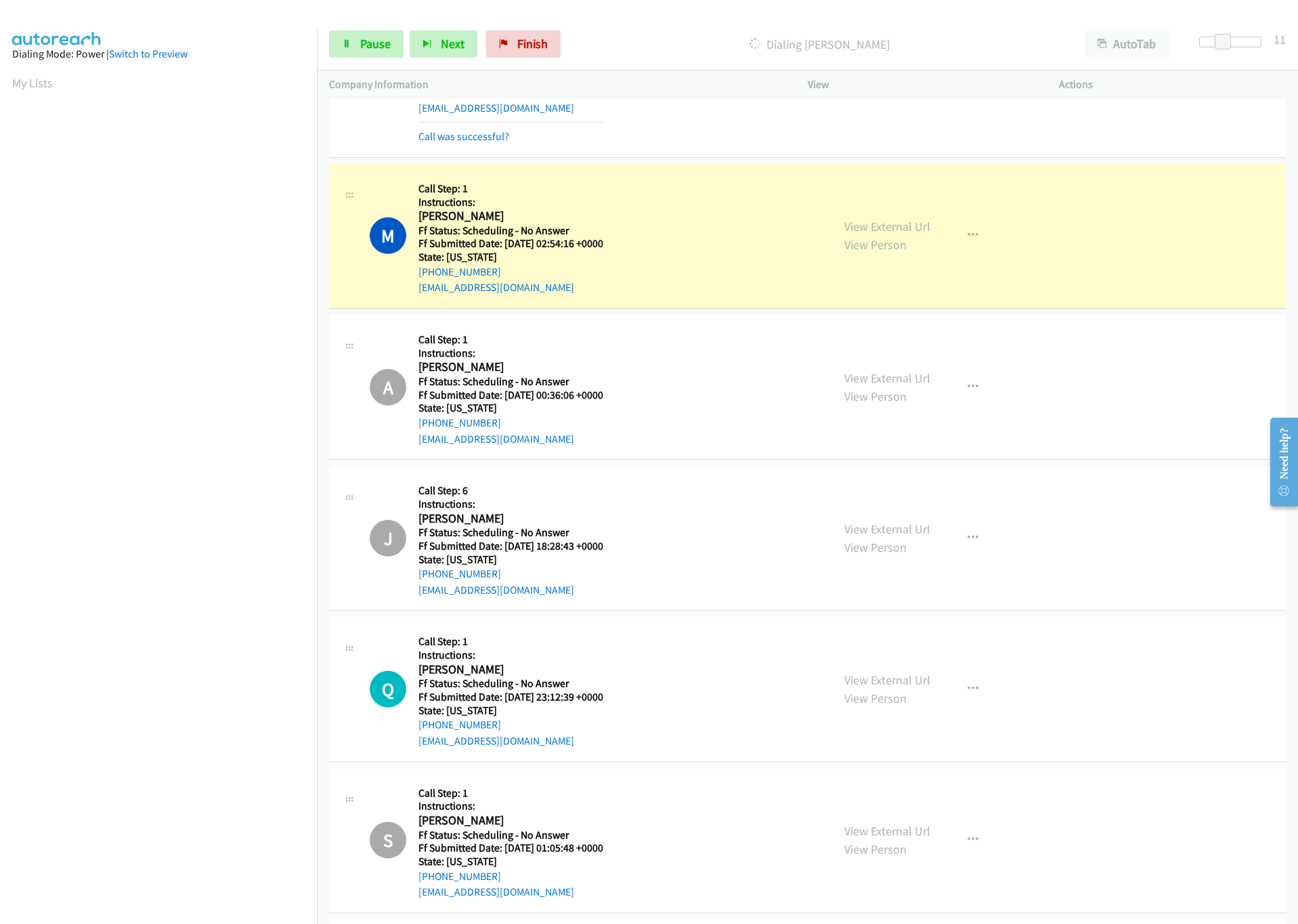
scroll to position [5905, 0]
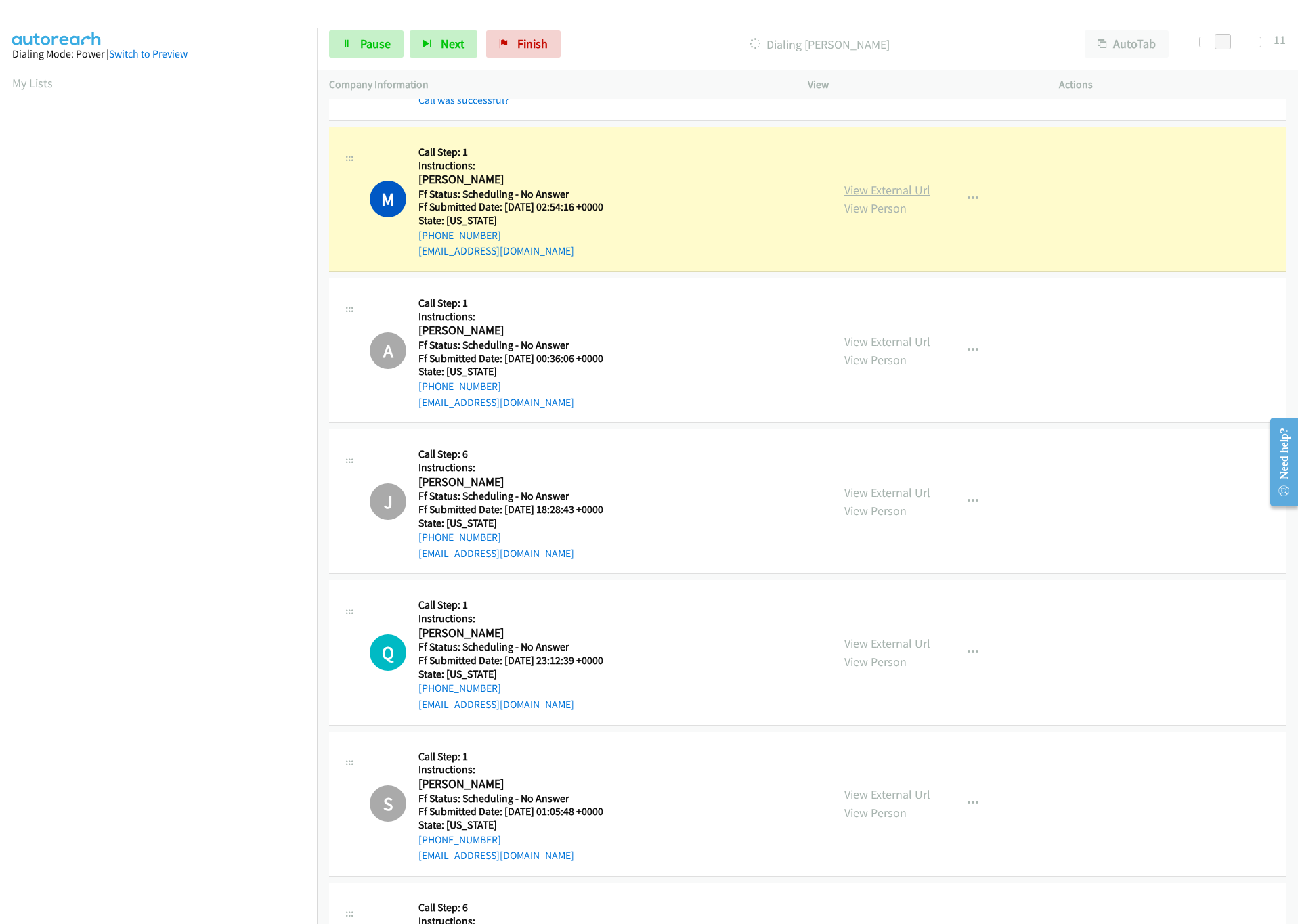
click at [895, 198] on link "View External Url" at bounding box center [887, 189] width 86 height 16
click at [360, 39] on span "Pause" at bounding box center [375, 43] width 30 height 16
